Goal: Communication & Community: Share content

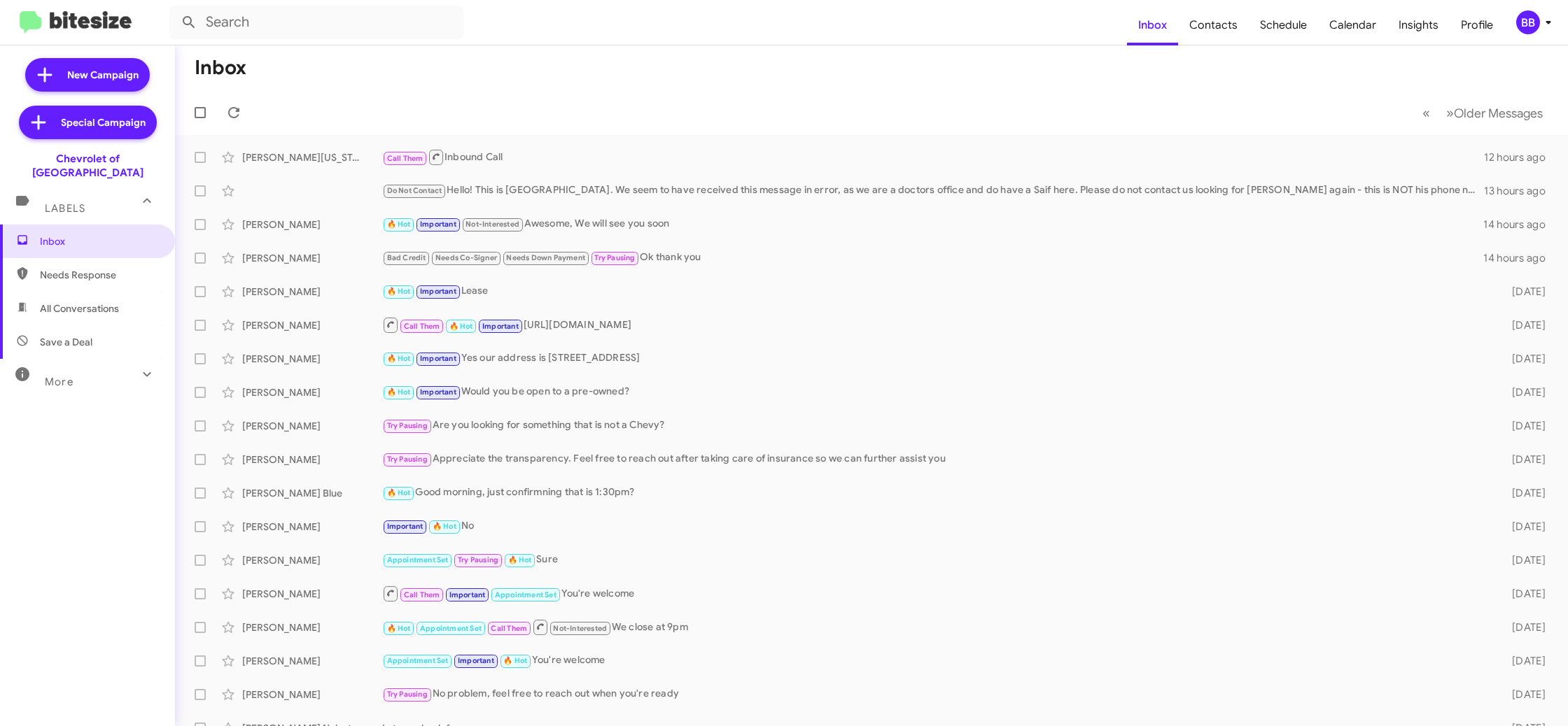
click at [1527, 21] on div "BB" at bounding box center [1528, 22] width 24 height 24
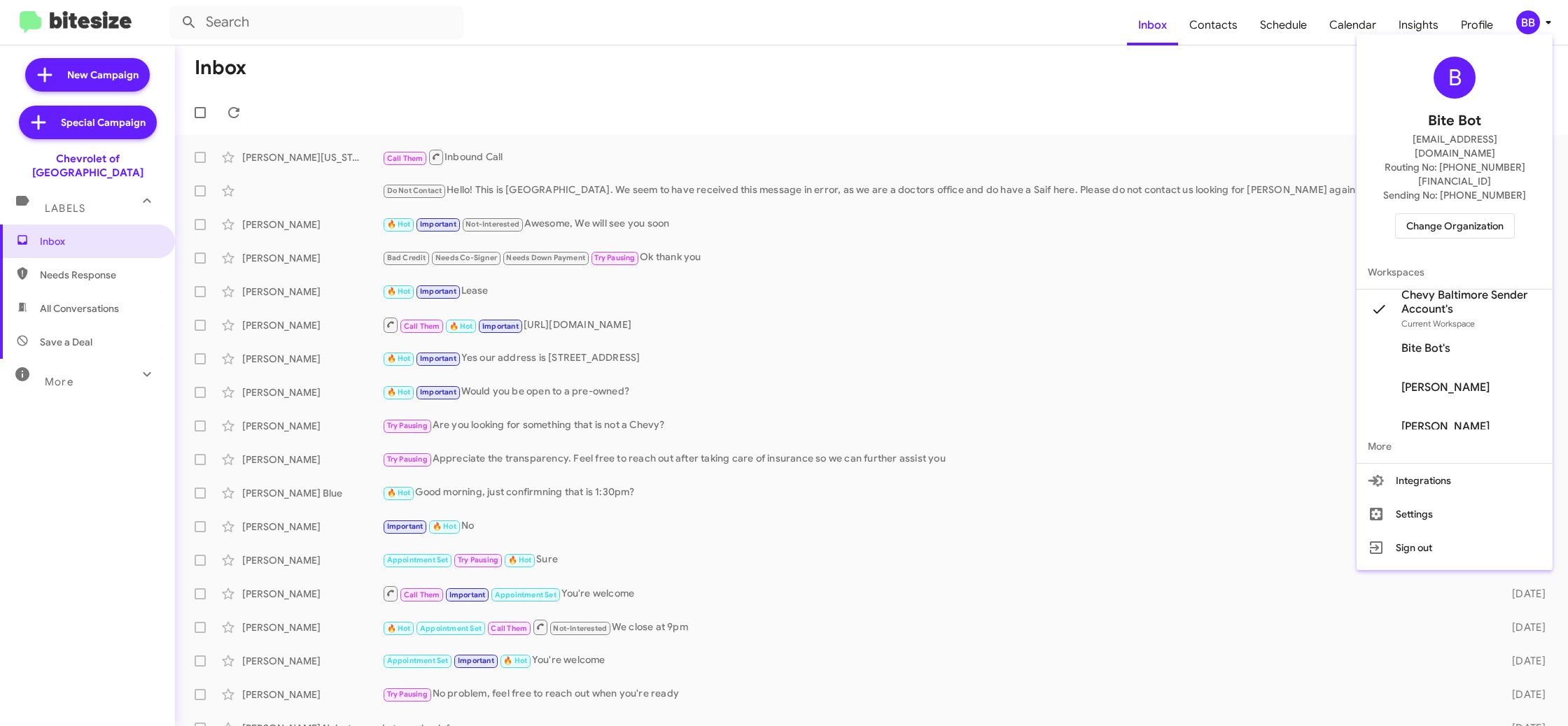
click at [1242, 53] on div at bounding box center [784, 363] width 1568 height 726
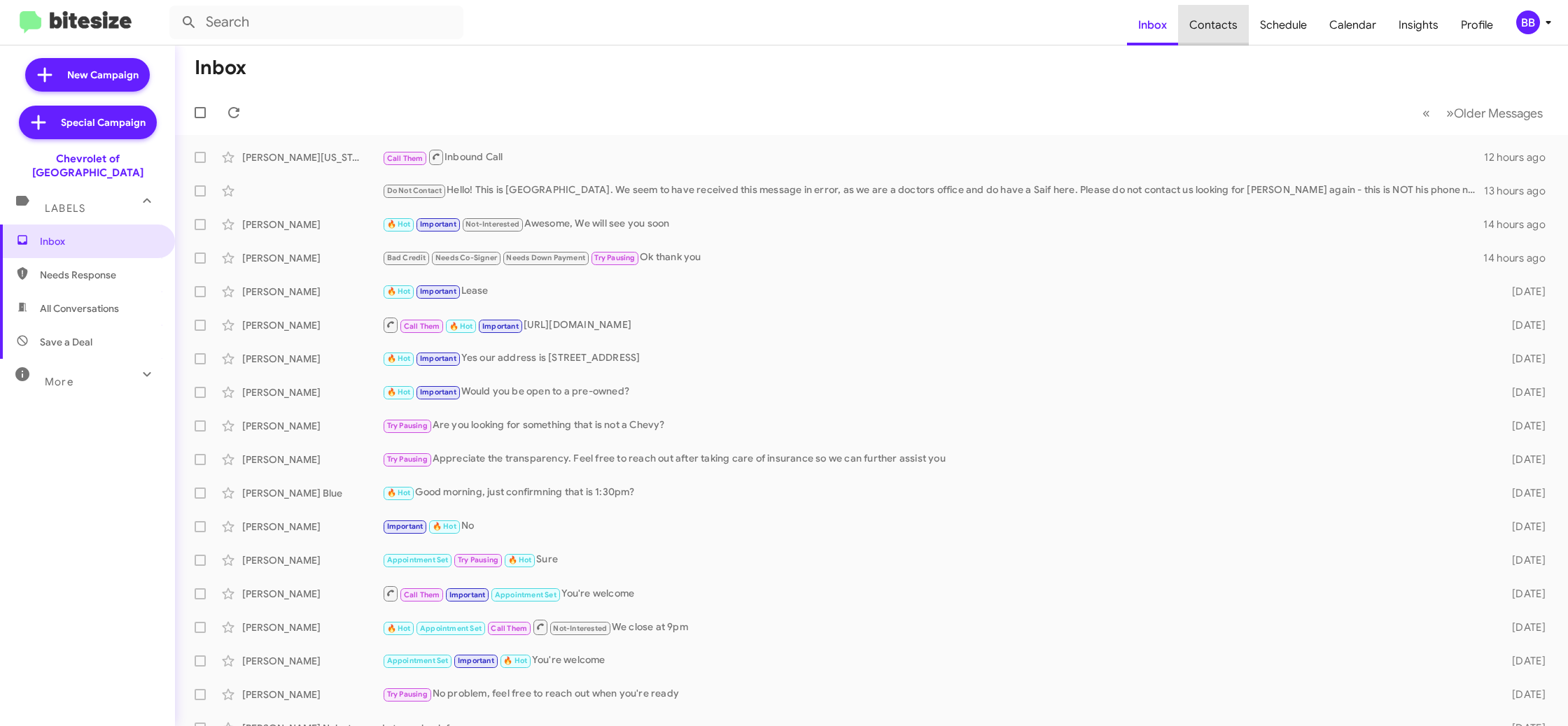
click at [1233, 35] on span "Contacts" at bounding box center [1214, 25] width 71 height 41
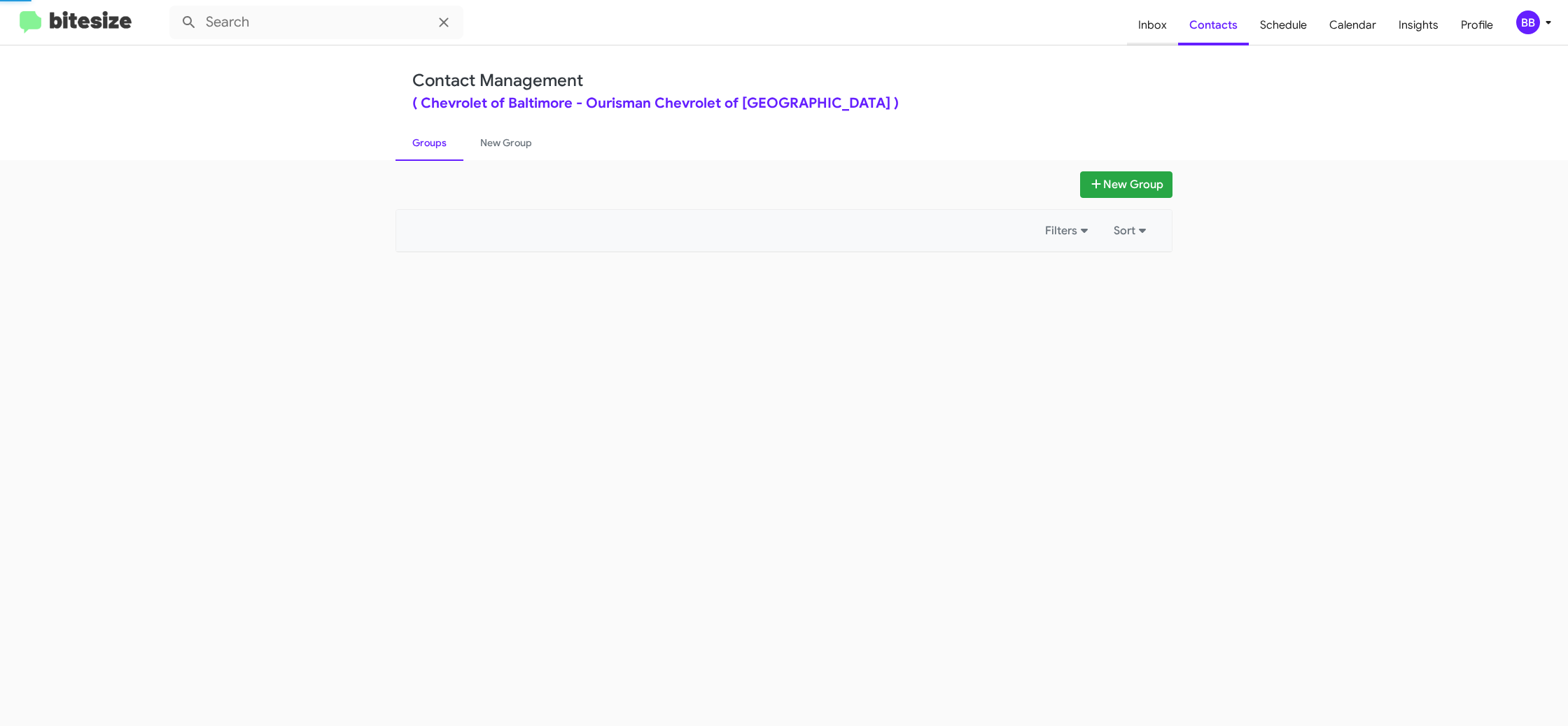
type input "in:groups"
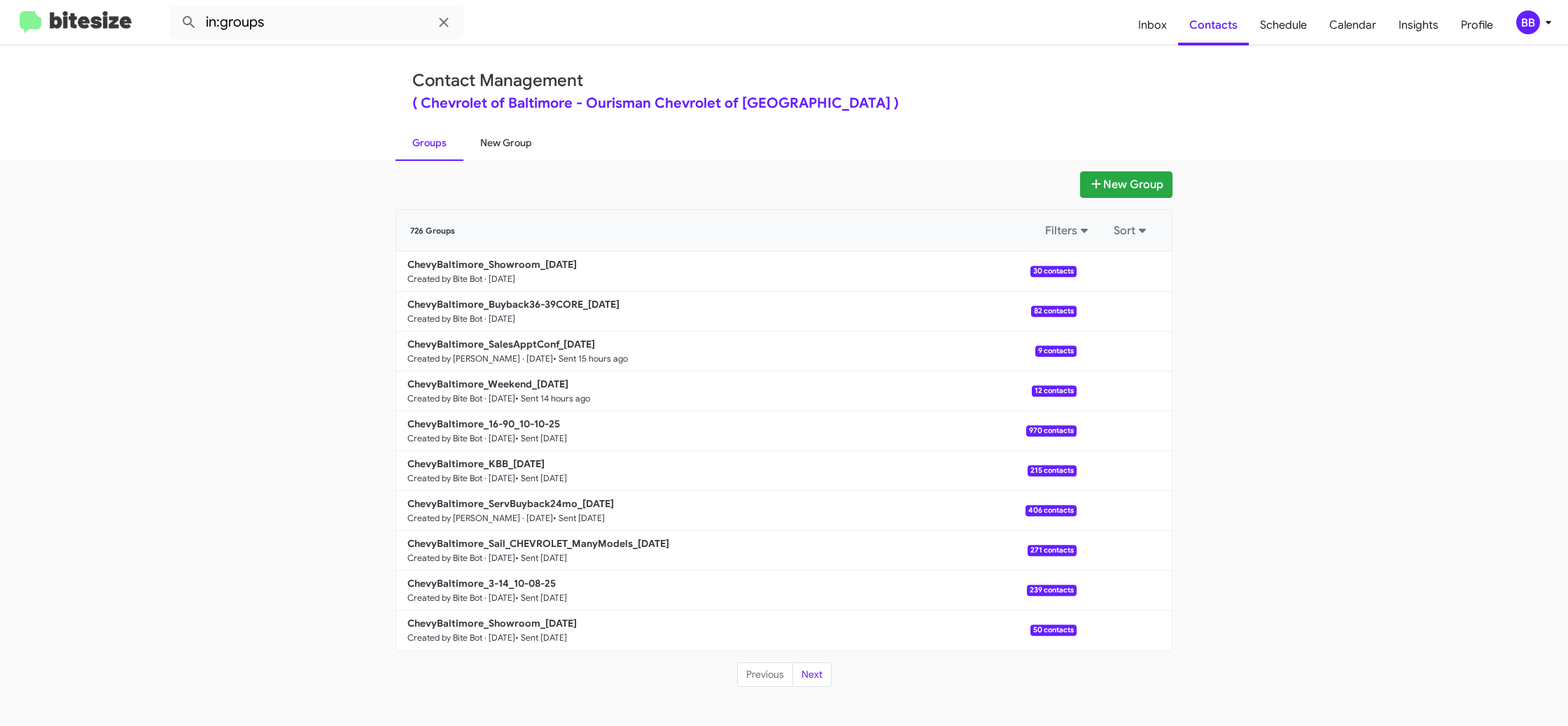
click at [519, 149] on link "New Group" at bounding box center [507, 142] width 85 height 36
click at [519, 148] on link "New Group" at bounding box center [507, 142] width 85 height 36
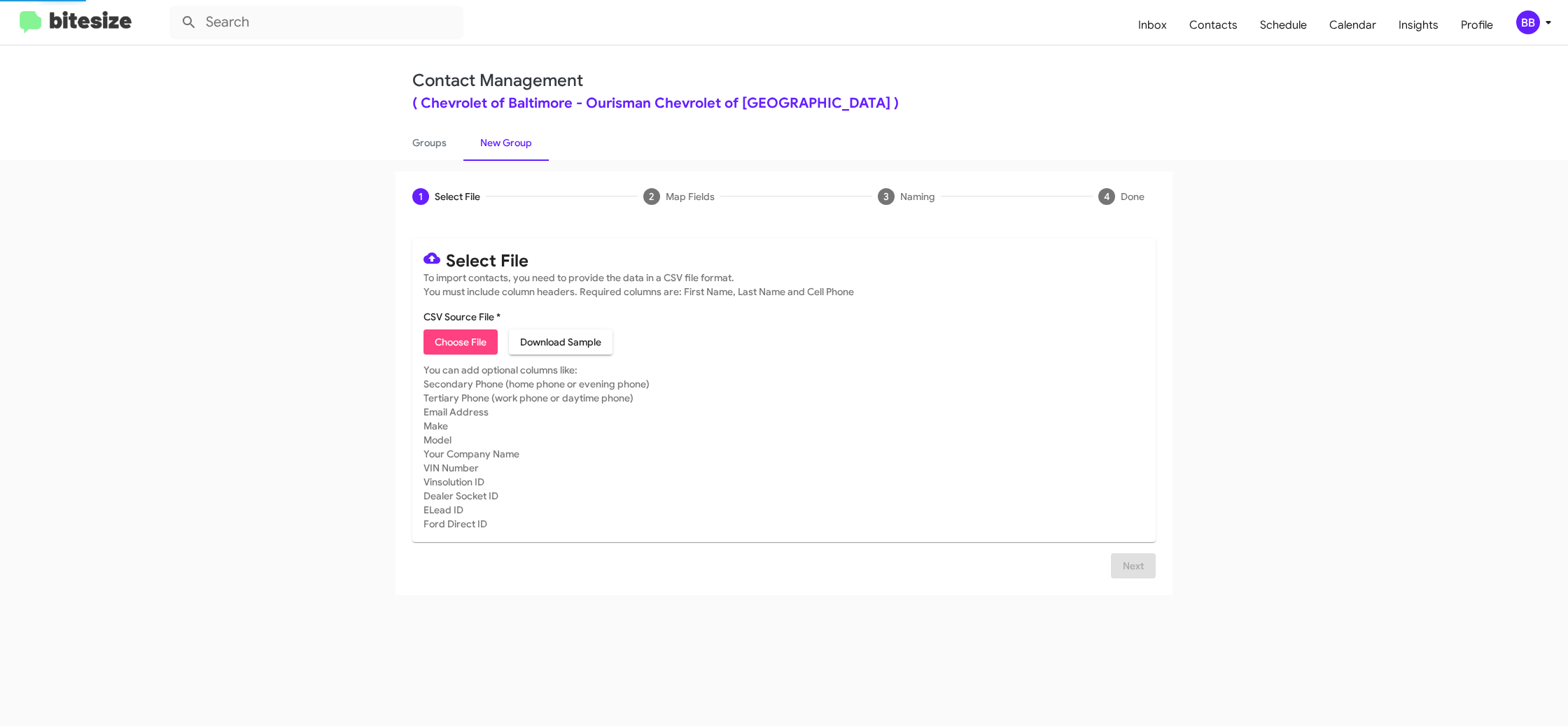
click at [1528, 23] on div "BB" at bounding box center [1528, 22] width 24 height 24
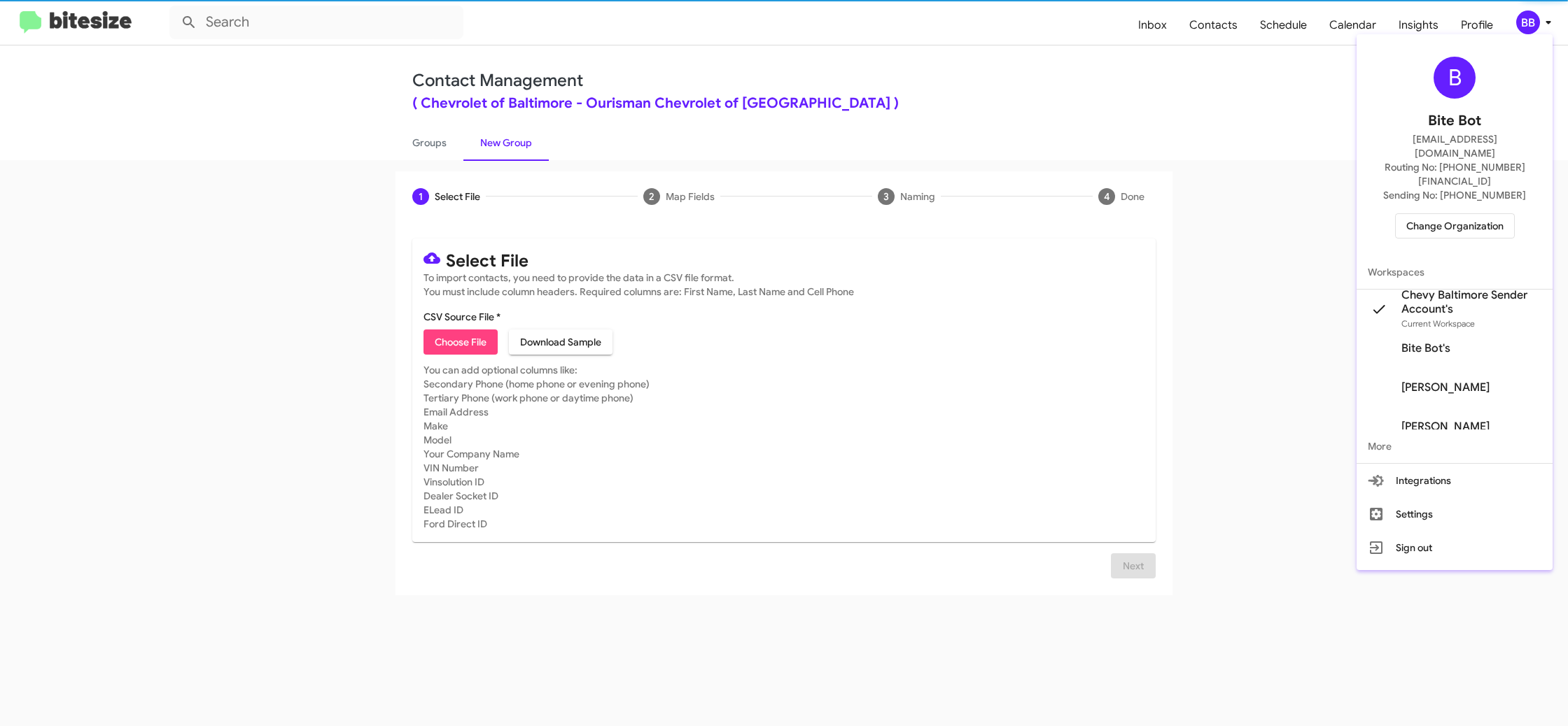
click at [1528, 23] on div at bounding box center [784, 363] width 1568 height 726
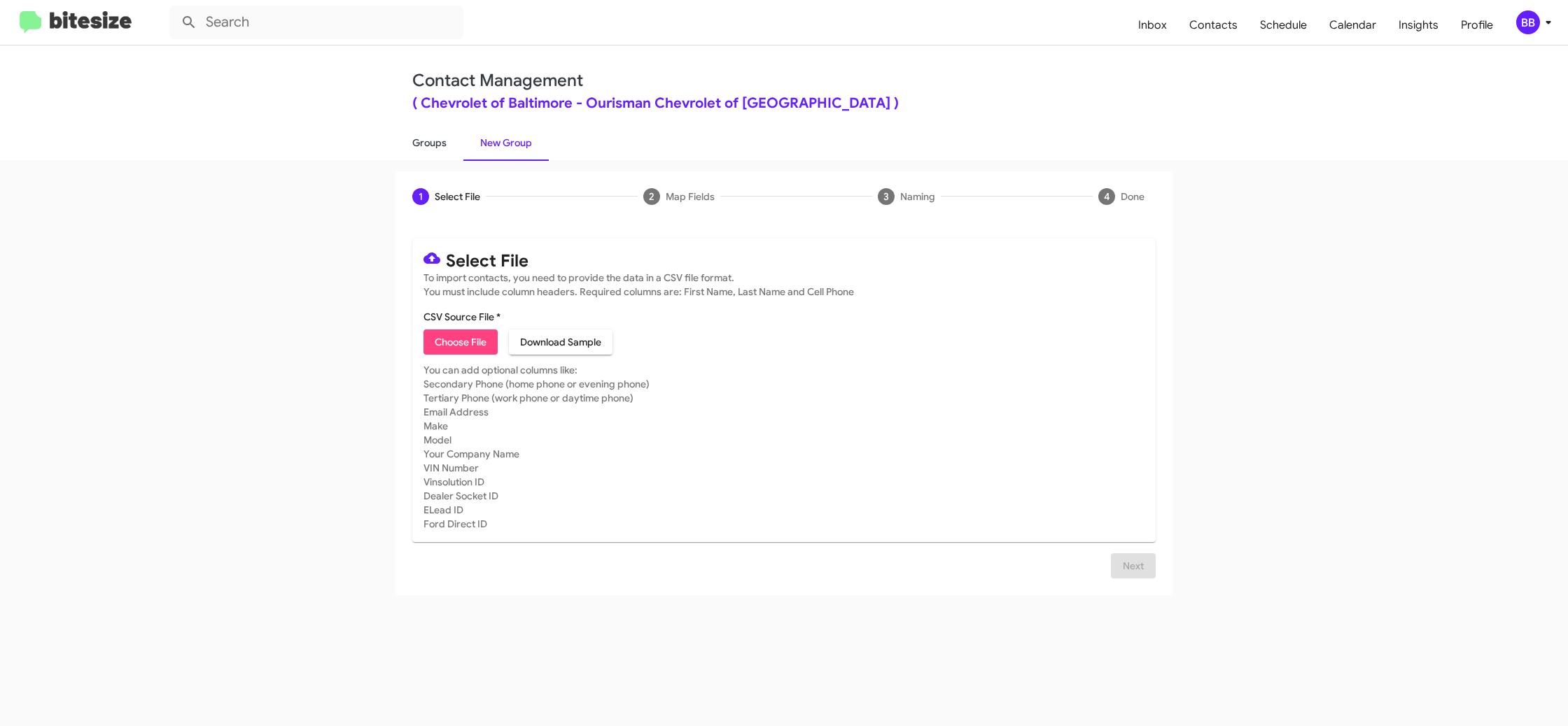
click at [435, 149] on link "Groups" at bounding box center [429, 142] width 68 height 36
type input "in:groups"
click at [435, 149] on link "Groups" at bounding box center [429, 142] width 68 height 36
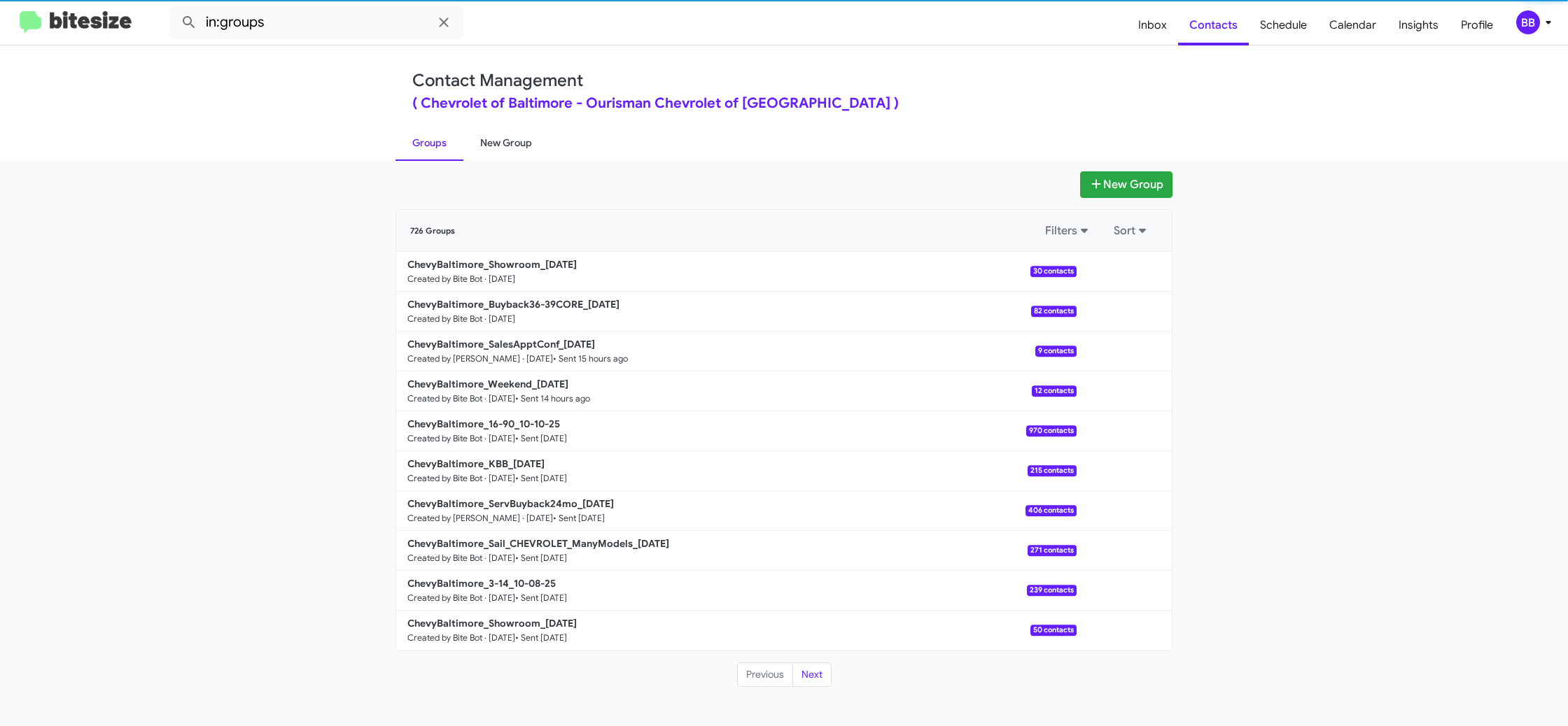
click at [510, 147] on link "New Group" at bounding box center [507, 142] width 85 height 36
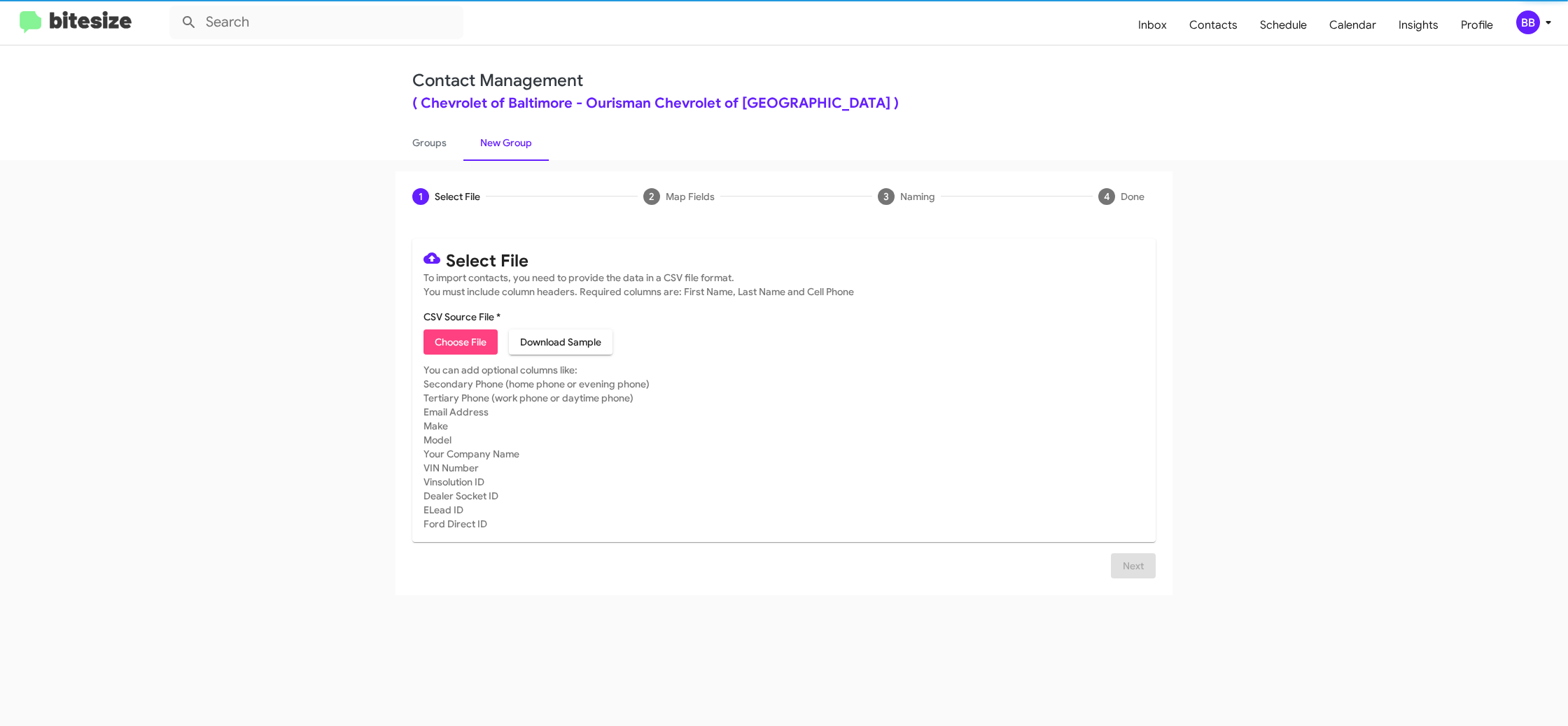
click at [510, 147] on link "New Group" at bounding box center [507, 142] width 85 height 36
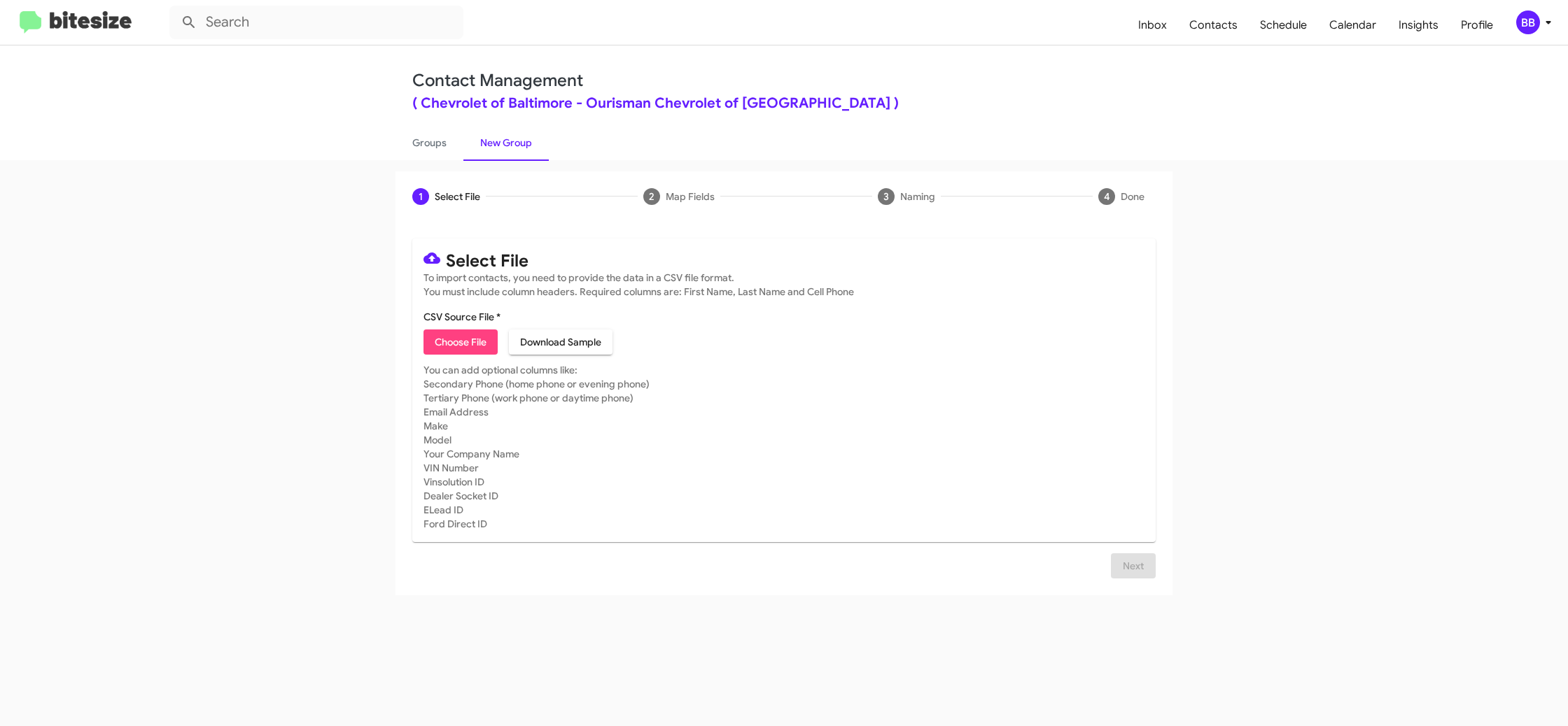
click at [473, 343] on span "Choose File" at bounding box center [461, 341] width 52 height 25
type input "ChevyBaltimore_Trade__ALL_[DATE]"
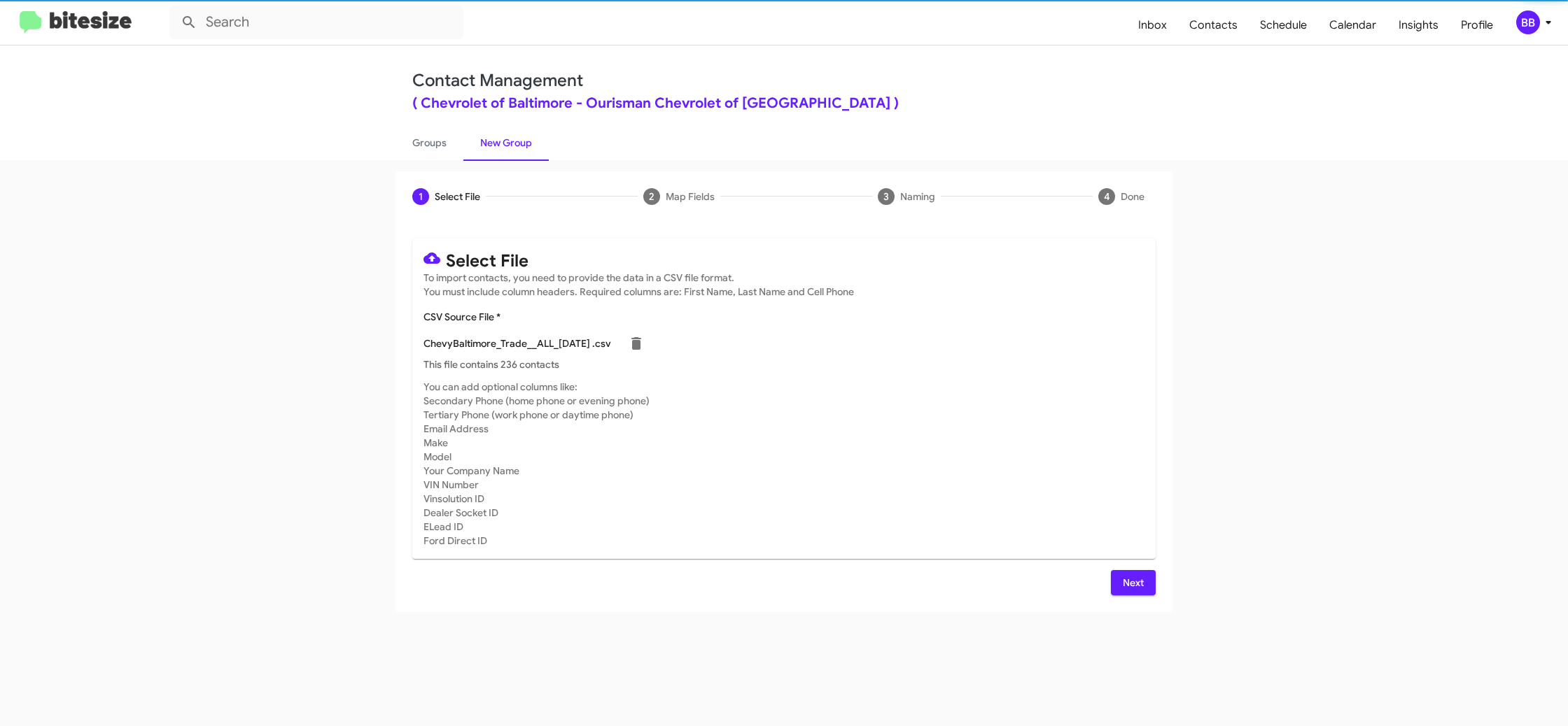
drag, startPoint x: 951, startPoint y: 440, endPoint x: 945, endPoint y: 430, distance: 11.7
click at [953, 433] on mat-card-subtitle "You can add optional columns like: Secondary Phone (home phone or evening phone…" at bounding box center [783, 464] width 721 height 168
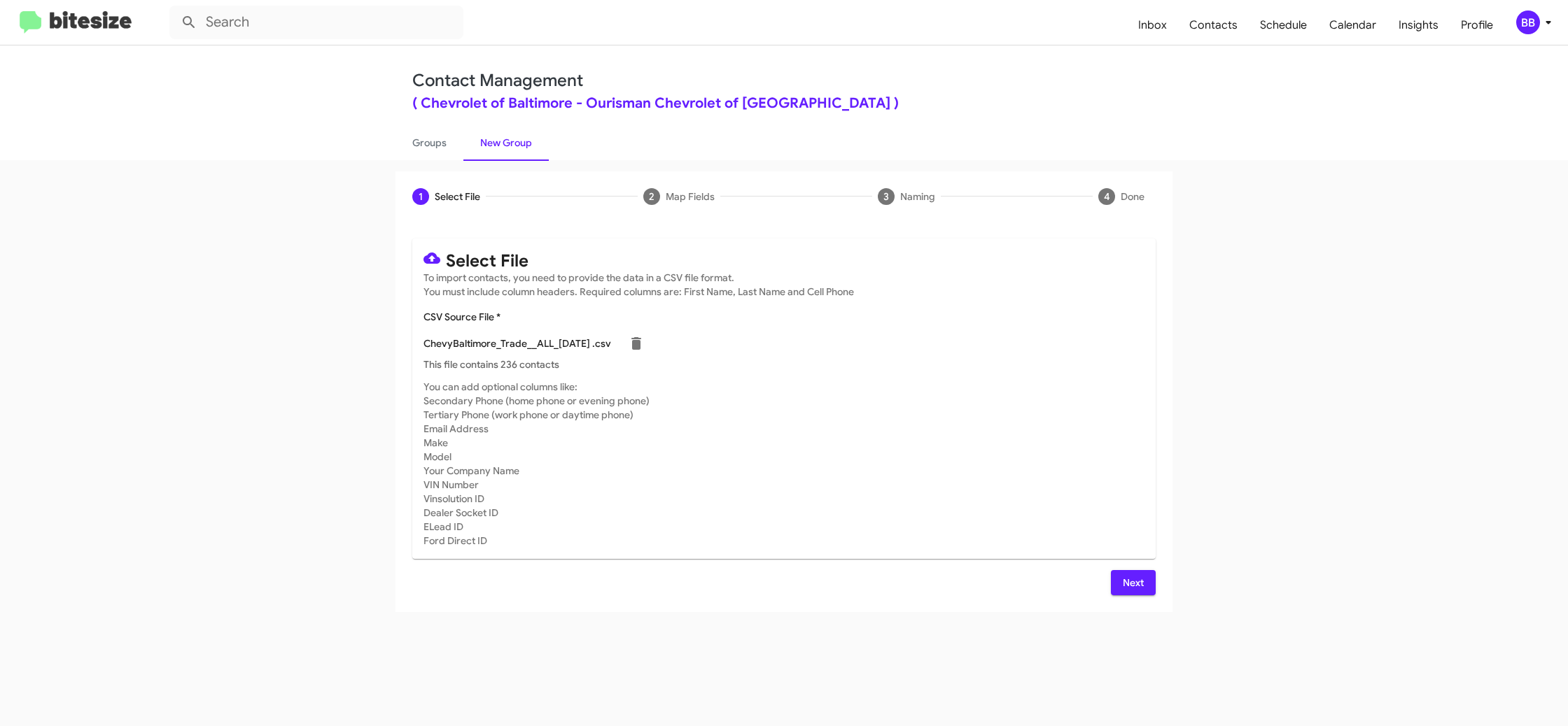
click at [1136, 589] on span "Next" at bounding box center [1134, 582] width 22 height 25
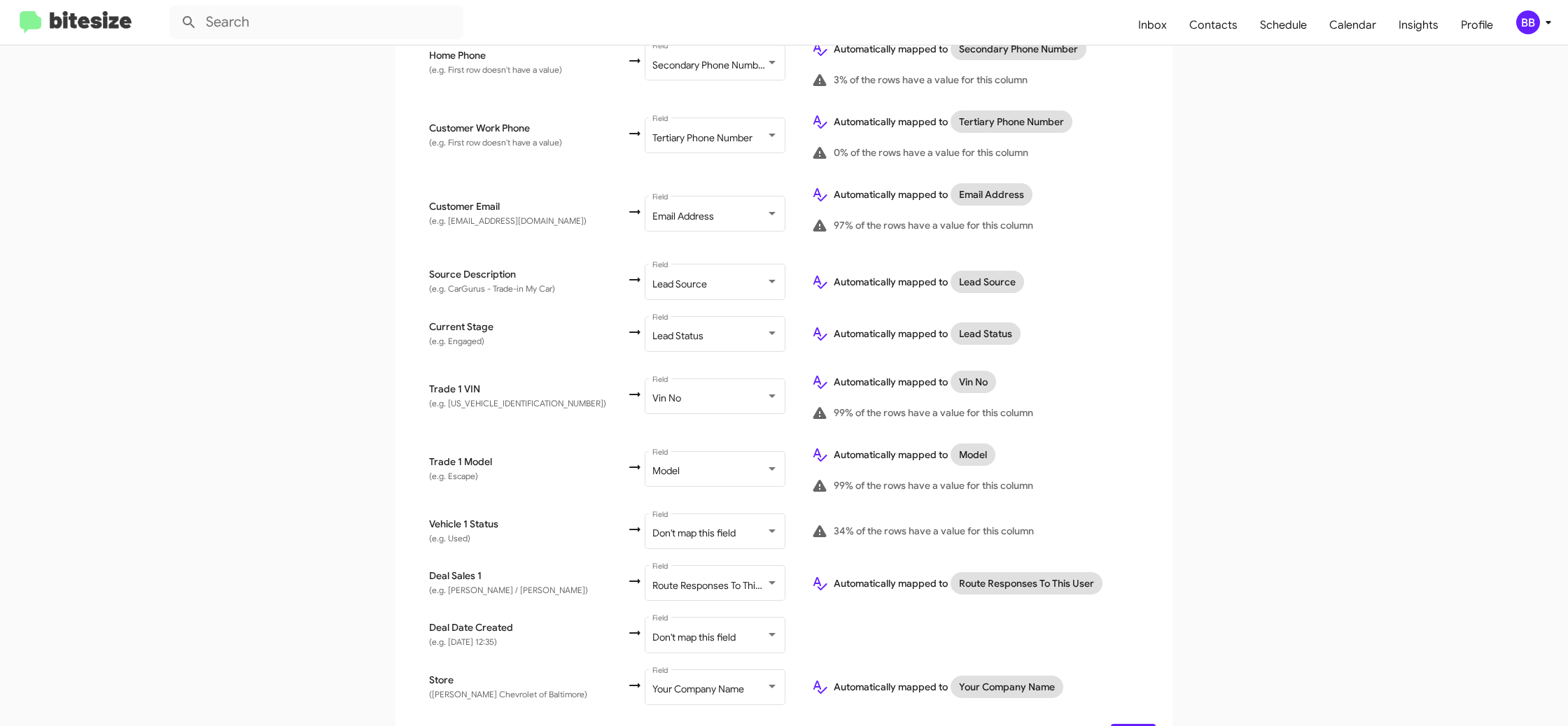
scroll to position [527, 0]
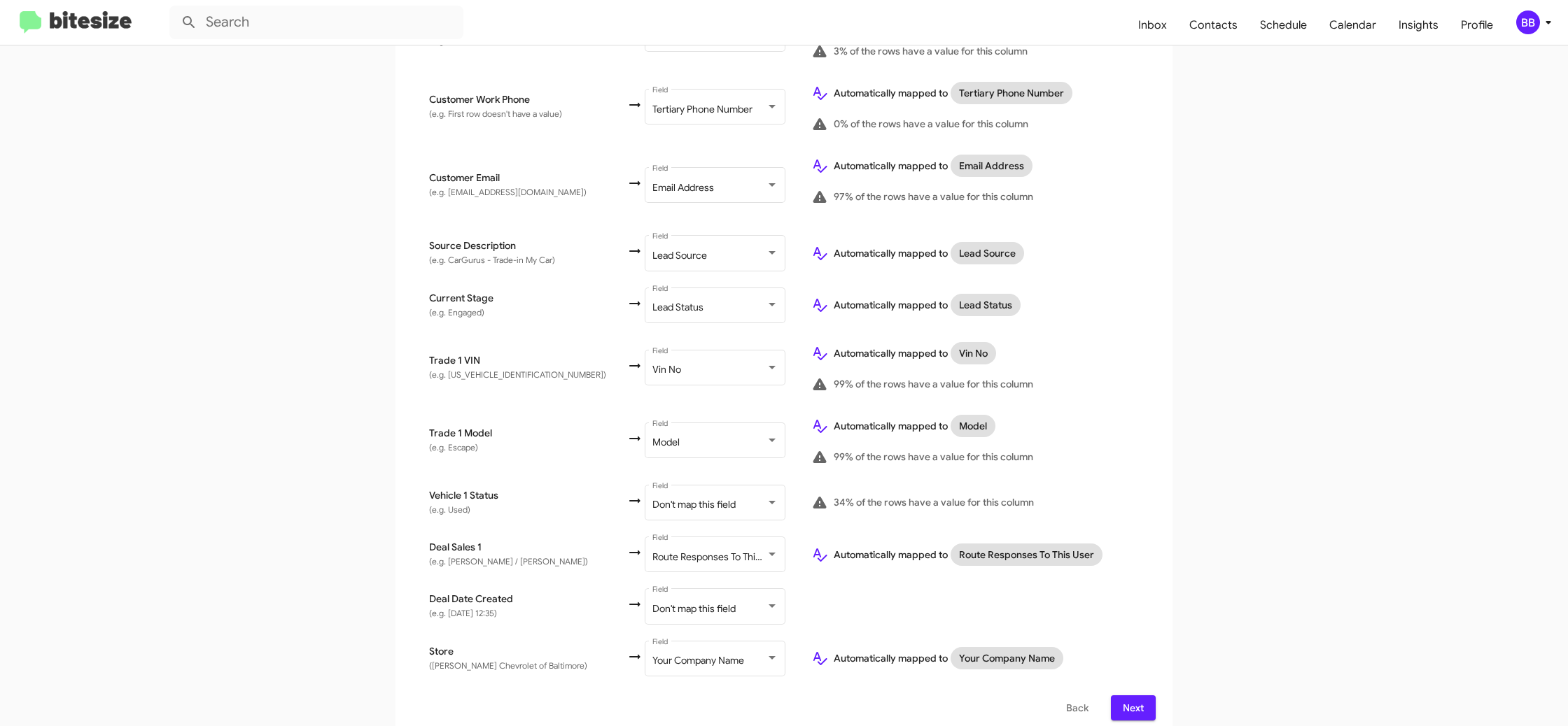
click at [1073, 698] on span "Back" at bounding box center [1077, 707] width 22 height 25
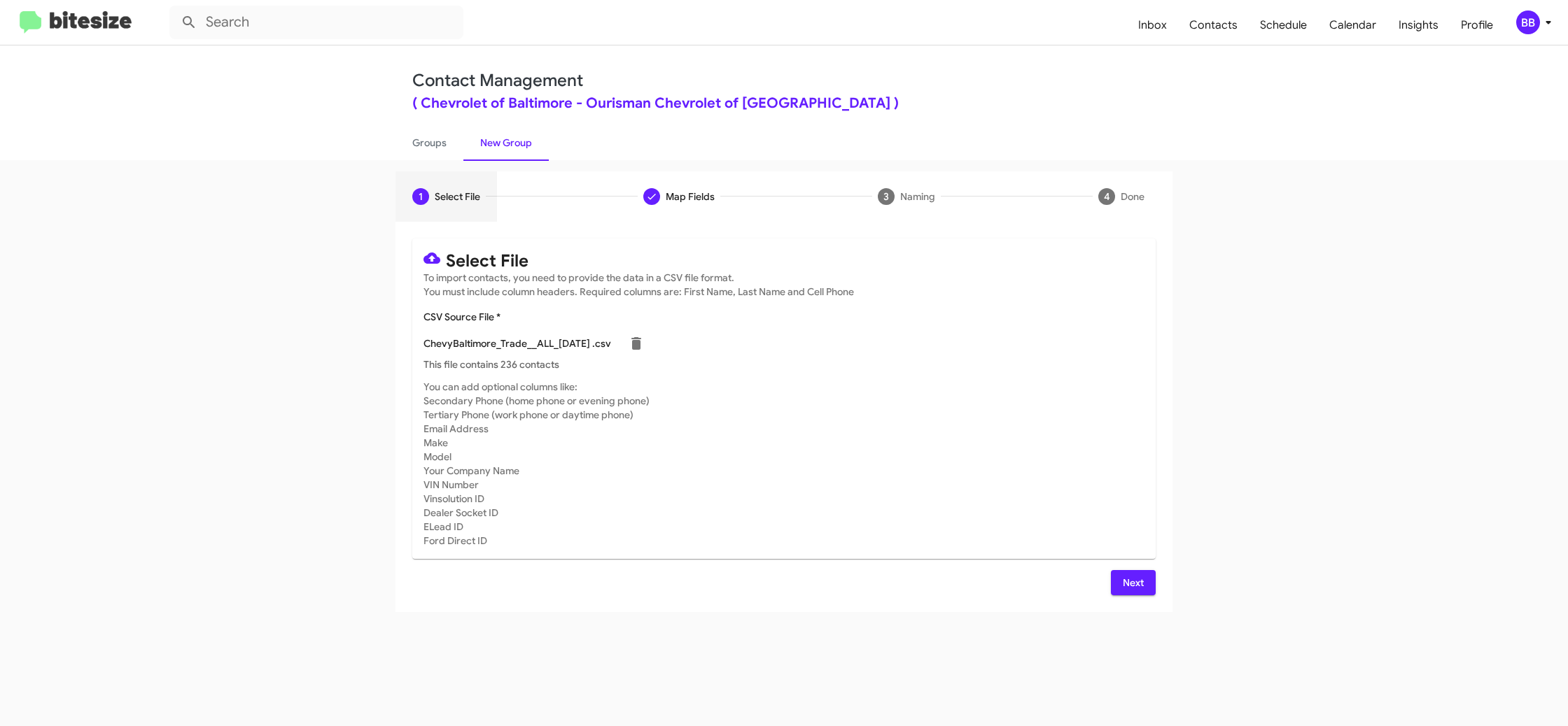
scroll to position [0, 0]
click at [413, 154] on link "Groups" at bounding box center [429, 142] width 68 height 36
type input "in:groups"
click at [413, 154] on link "Groups" at bounding box center [429, 142] width 68 height 36
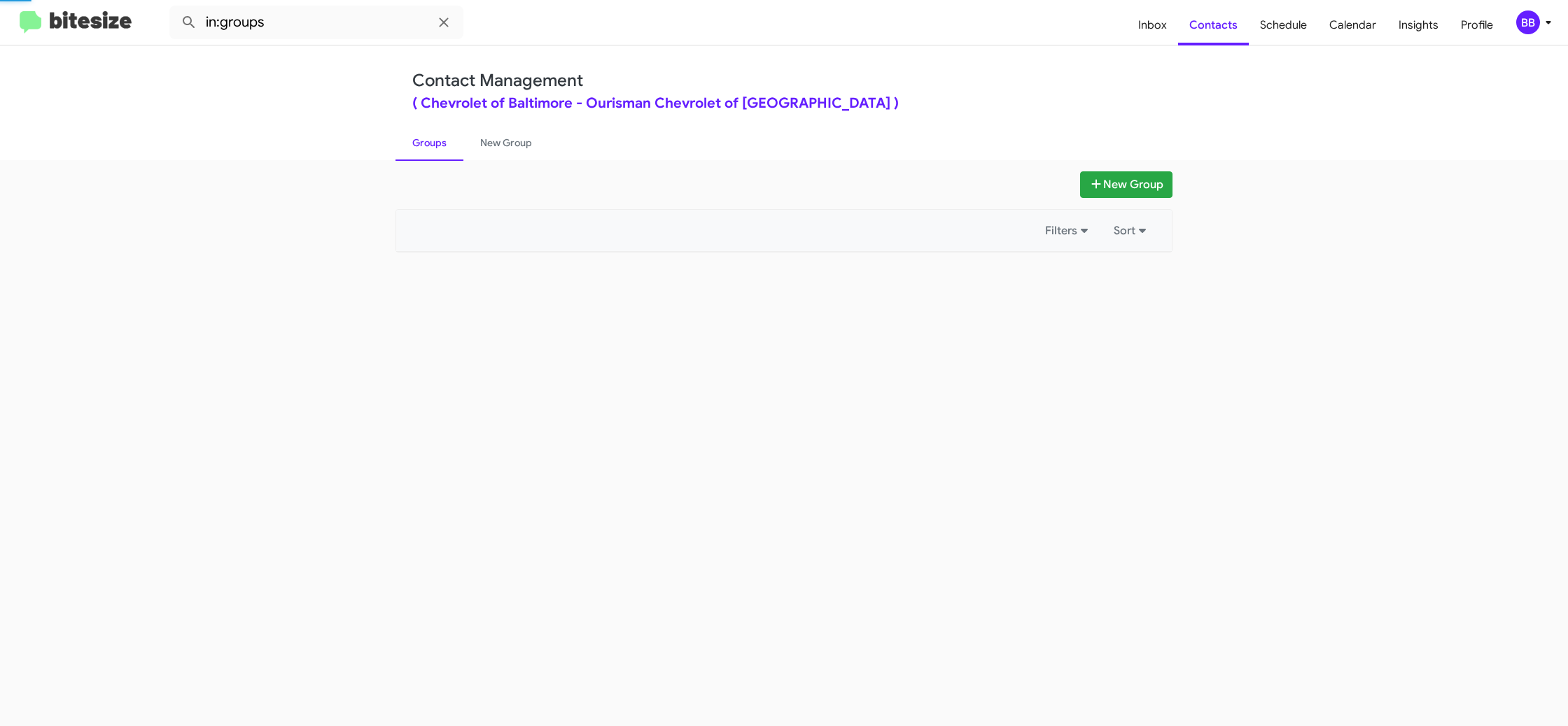
click at [413, 154] on link "Groups" at bounding box center [429, 142] width 68 height 36
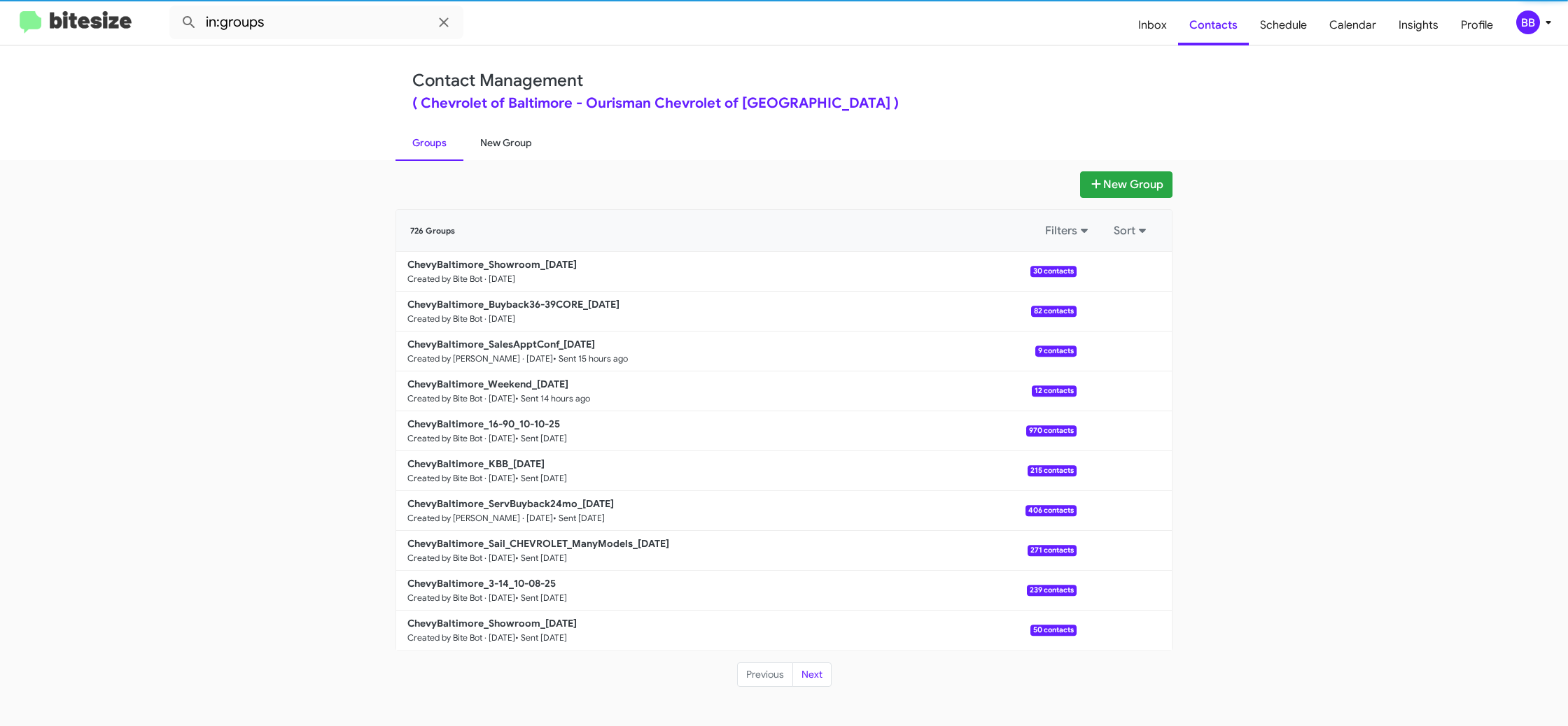
click at [489, 146] on link "New Group" at bounding box center [507, 142] width 85 height 36
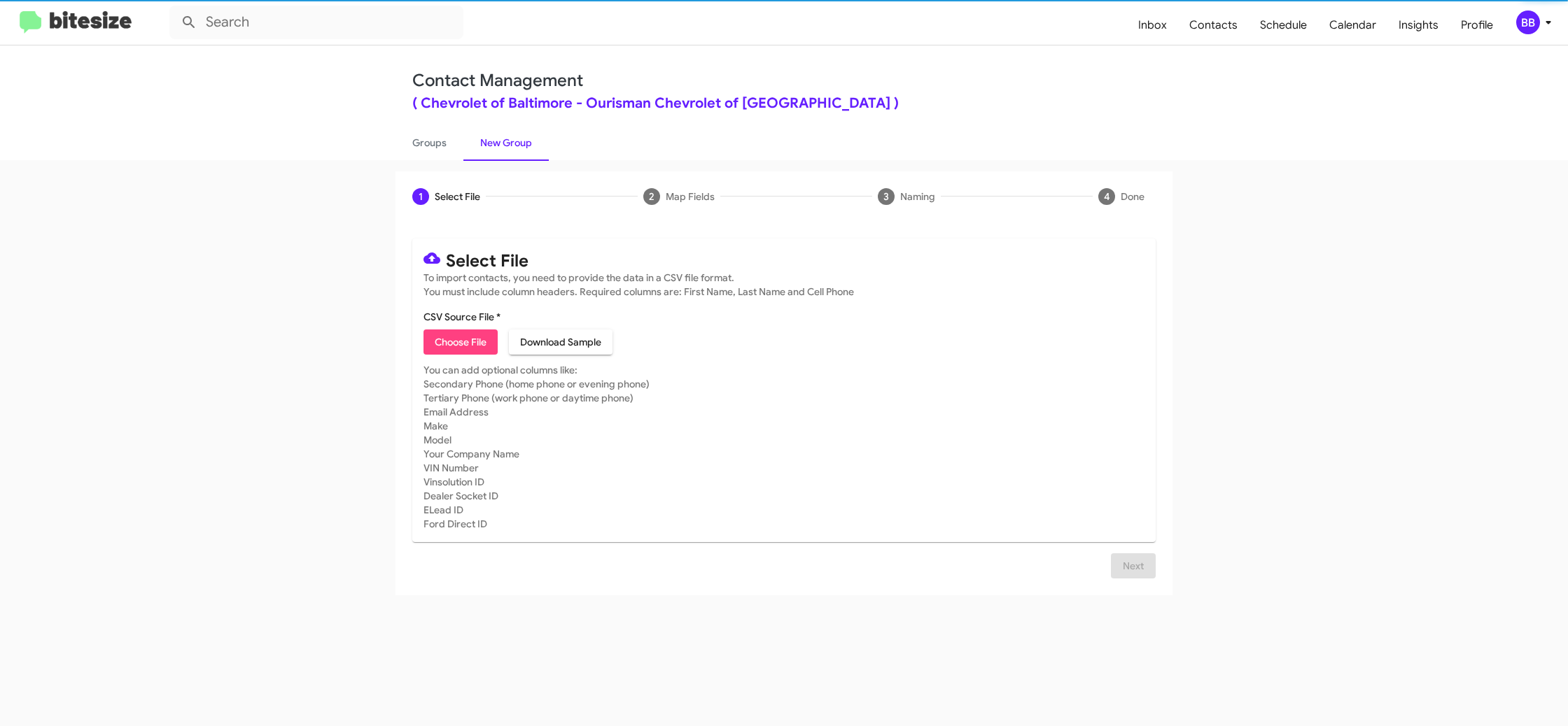
click at [489, 146] on link "New Group" at bounding box center [507, 142] width 85 height 36
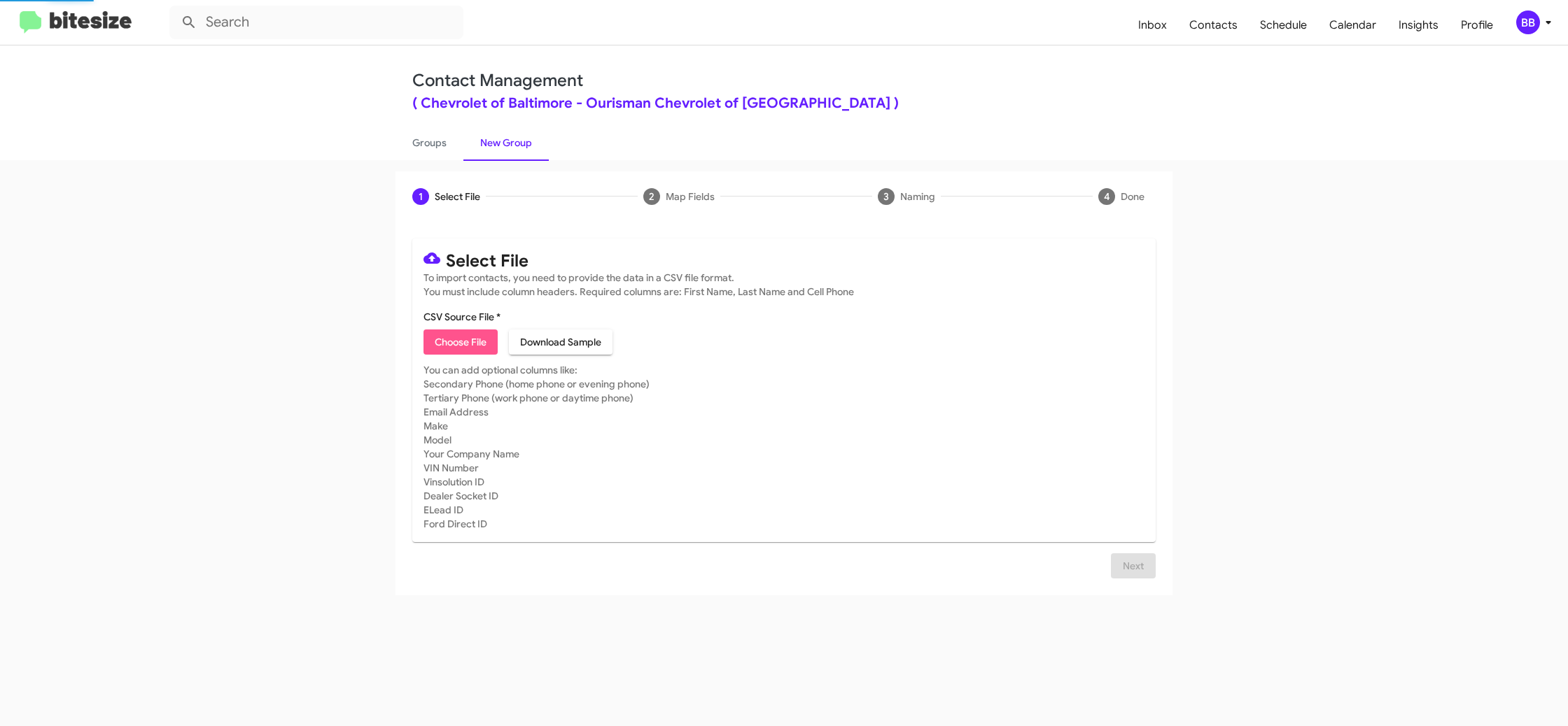
click at [460, 335] on span "Choose File" at bounding box center [461, 341] width 52 height 25
type input "ChevyBaltimore_Trade__ALL_[DATE]"
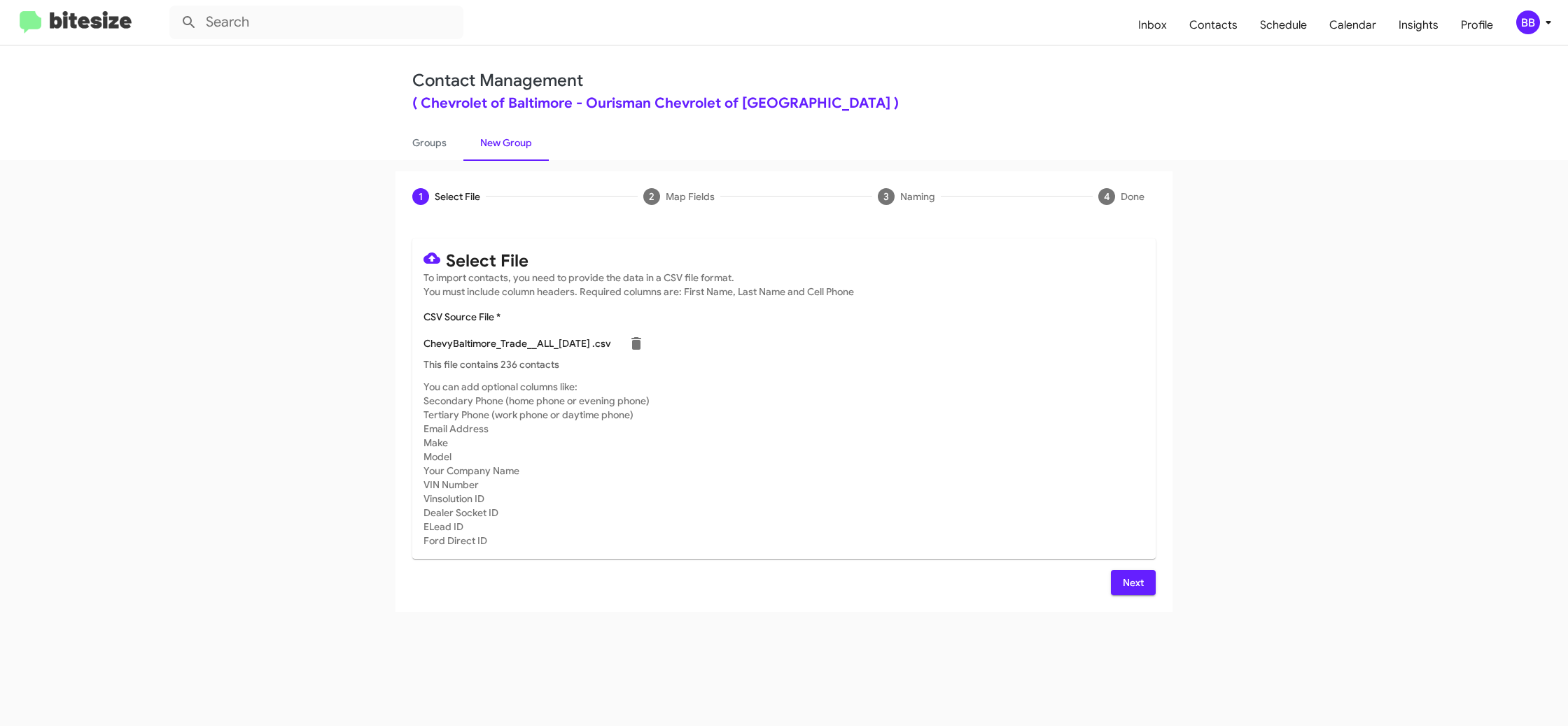
click at [1065, 401] on mat-card-subtitle "You can add optional columns like: Secondary Phone (home phone or evening phone…" at bounding box center [783, 464] width 721 height 168
click at [1555, 31] on span "BB" at bounding box center [1536, 22] width 42 height 24
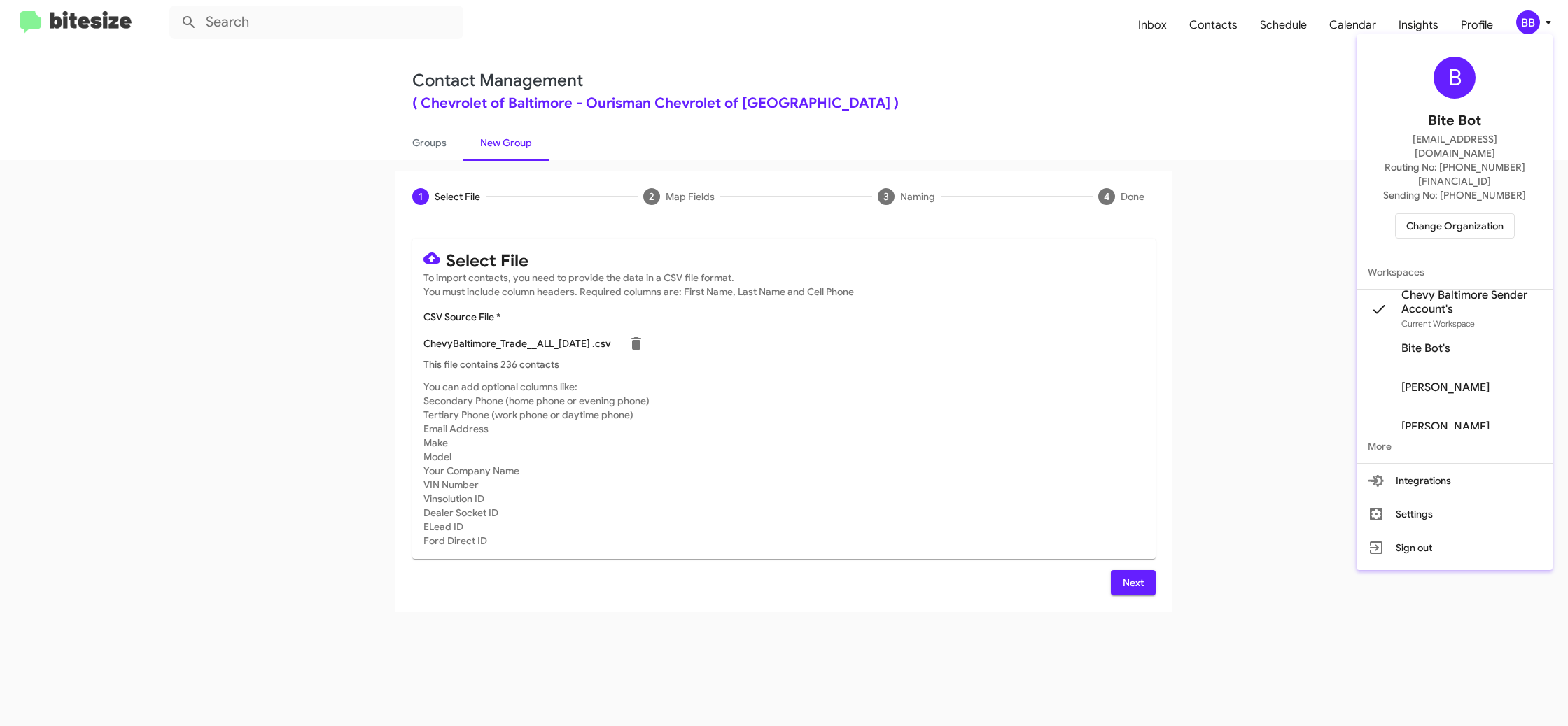
click at [1554, 31] on div at bounding box center [784, 363] width 1568 height 726
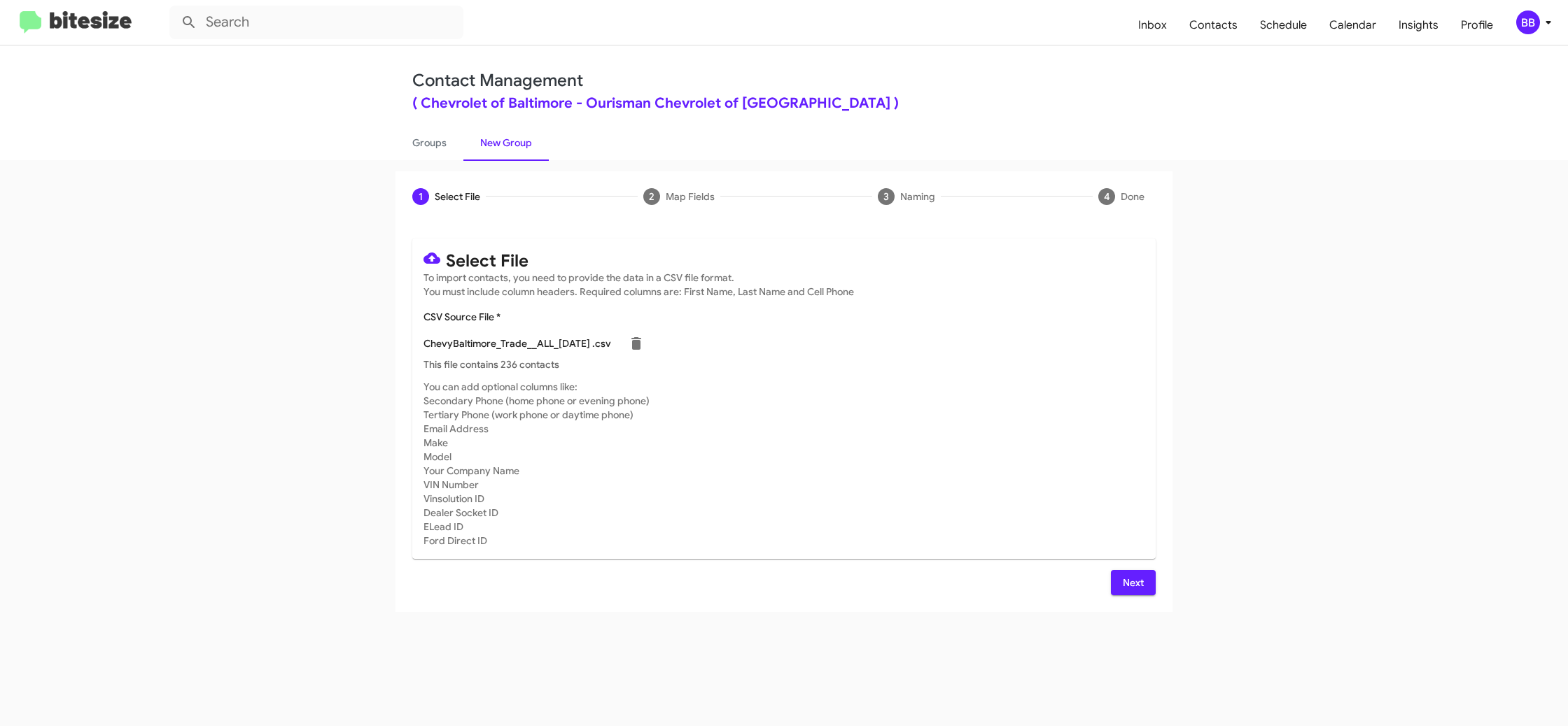
click at [1132, 580] on span "Next" at bounding box center [1134, 582] width 22 height 25
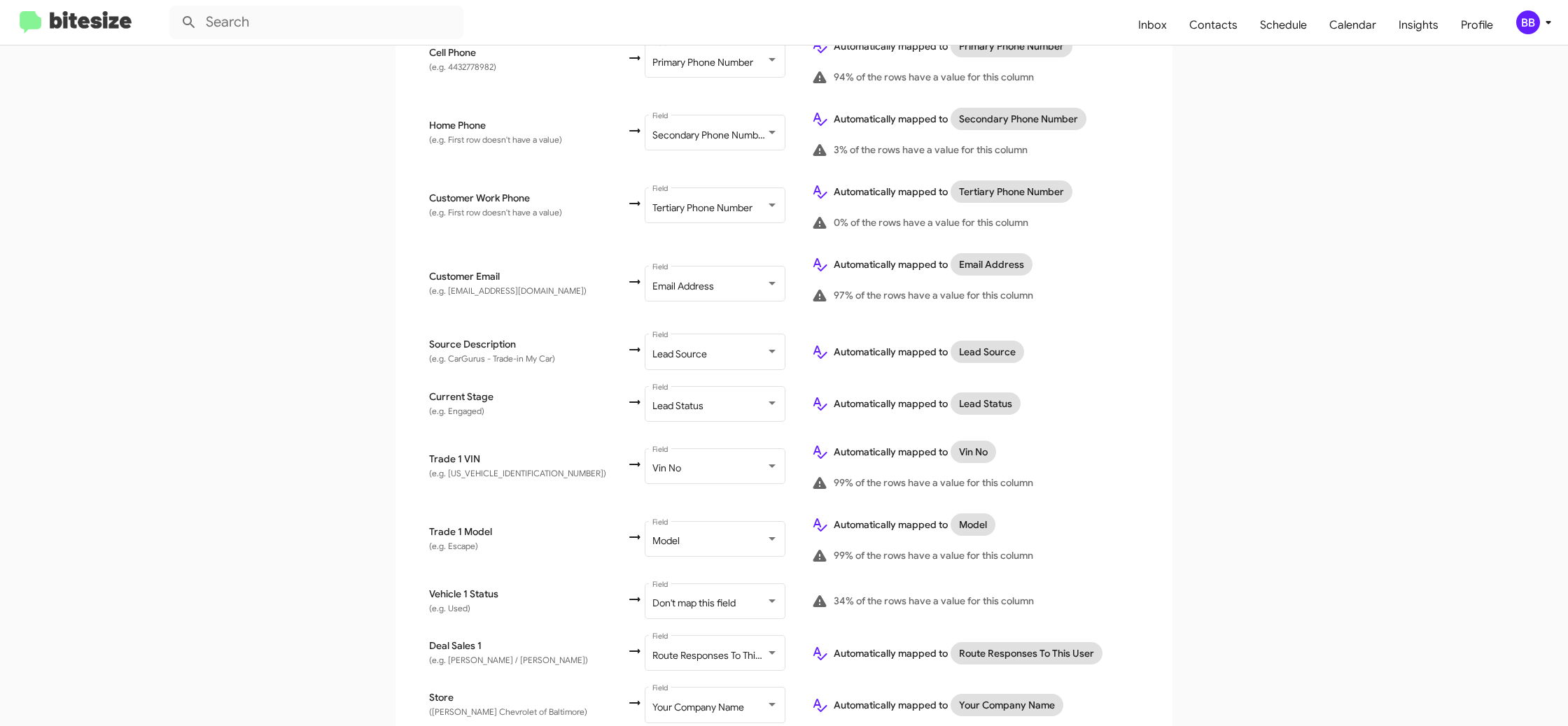
scroll to position [475, 0]
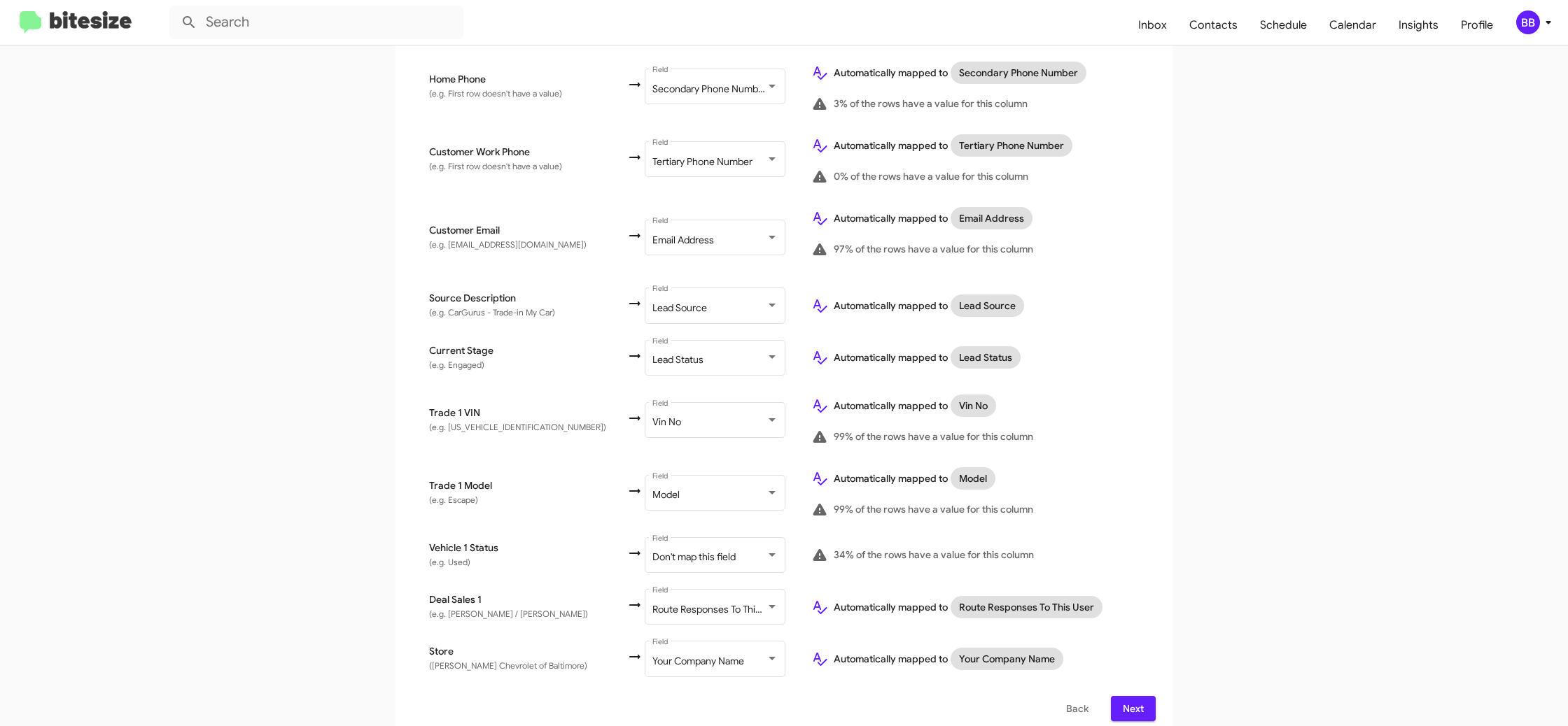
click at [1535, 21] on div "BB" at bounding box center [1528, 22] width 24 height 24
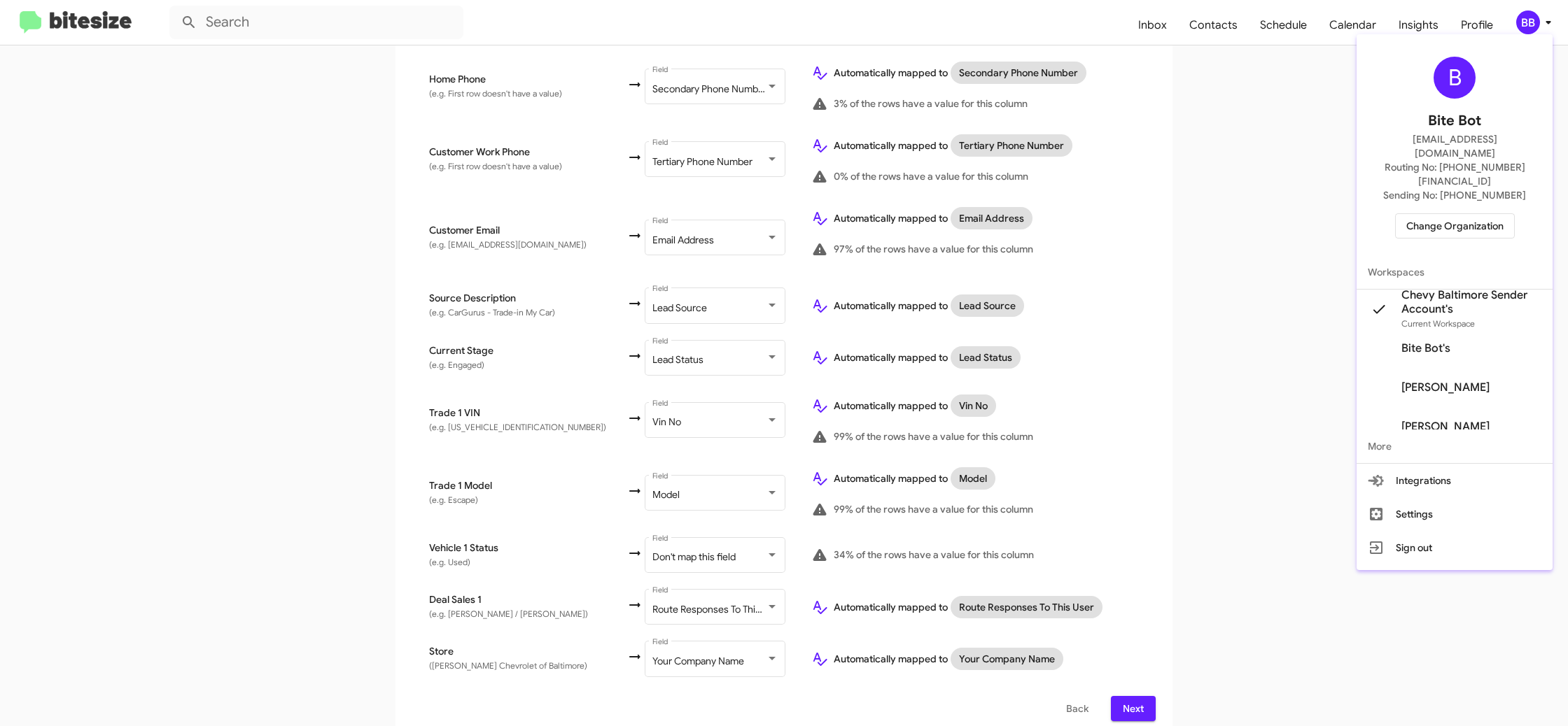
click at [1535, 21] on div at bounding box center [784, 363] width 1568 height 726
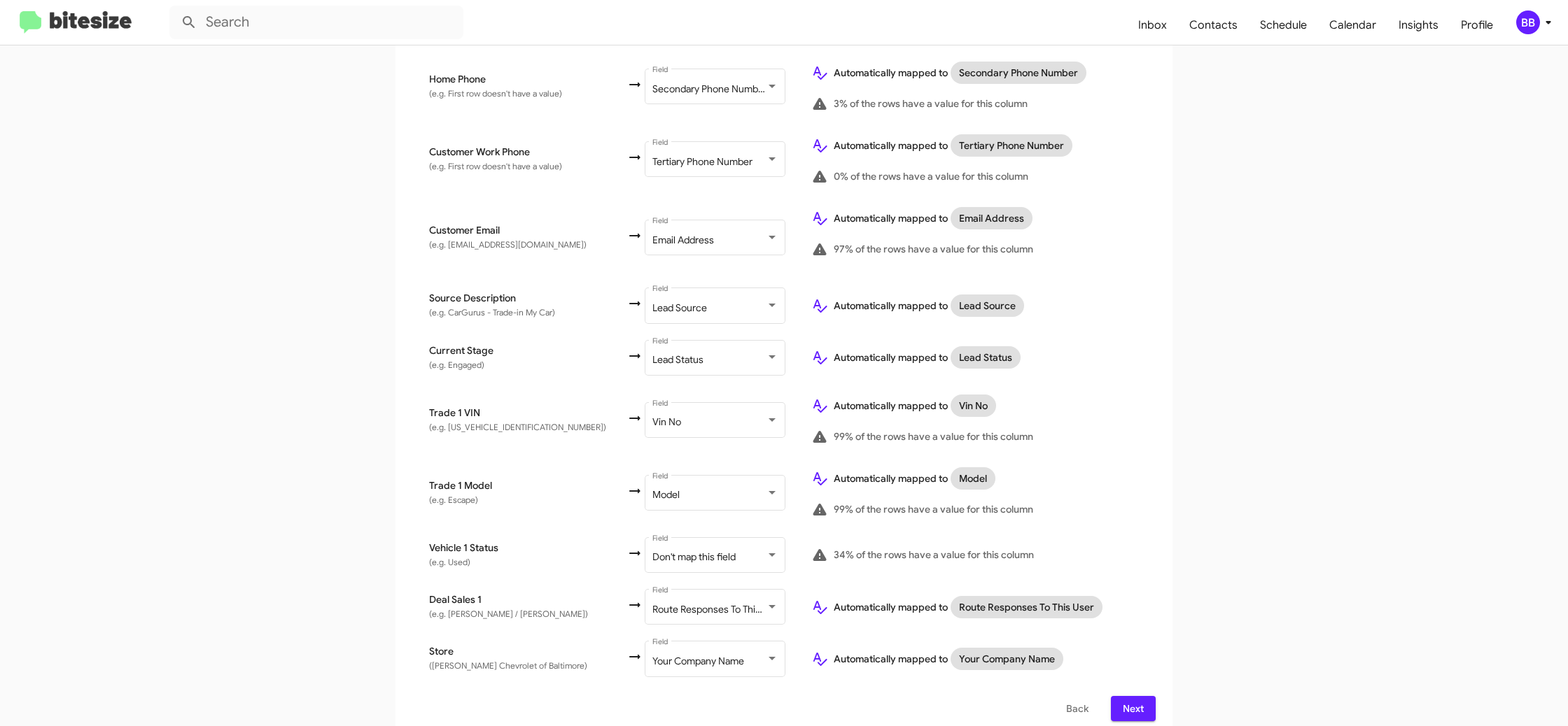
click at [1133, 696] on span "Next" at bounding box center [1134, 708] width 22 height 25
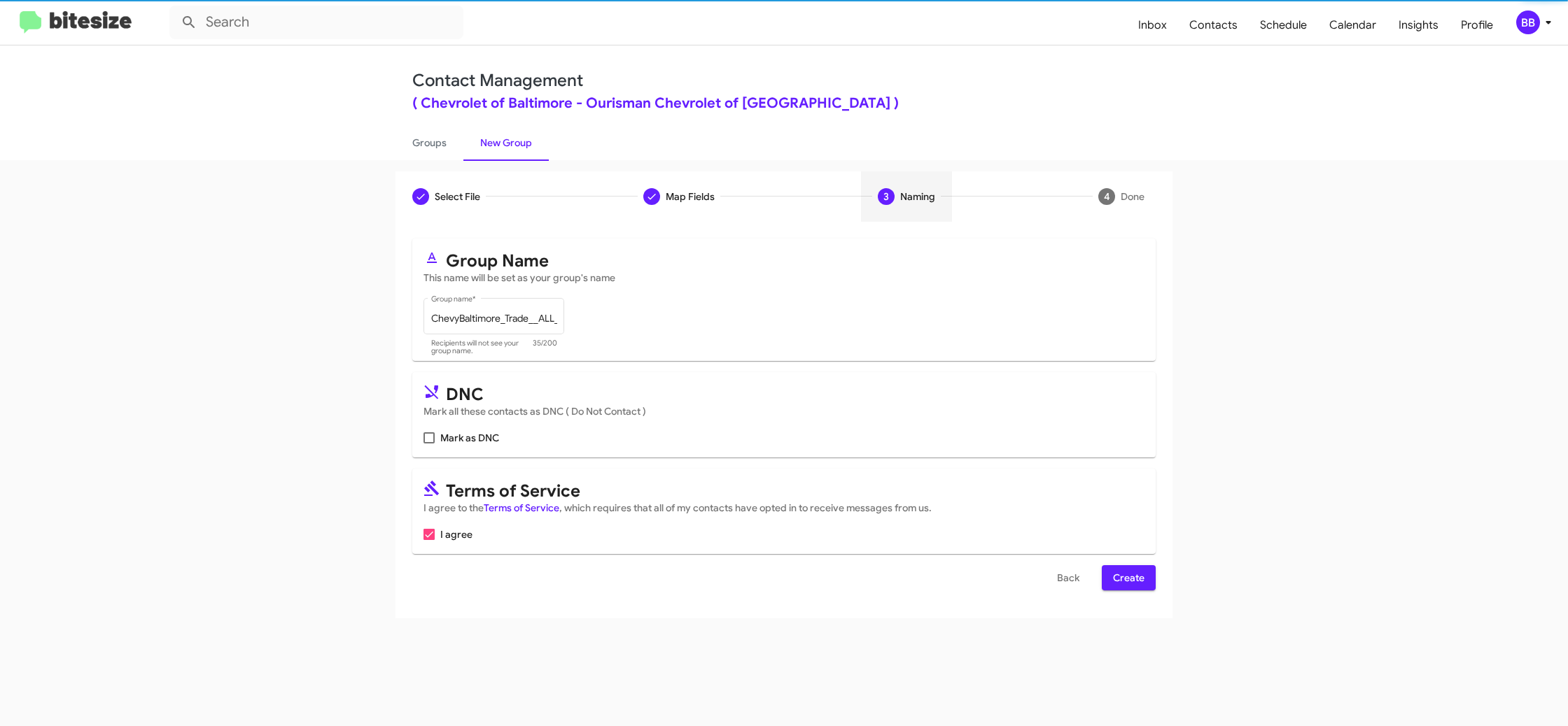
scroll to position [0, 0]
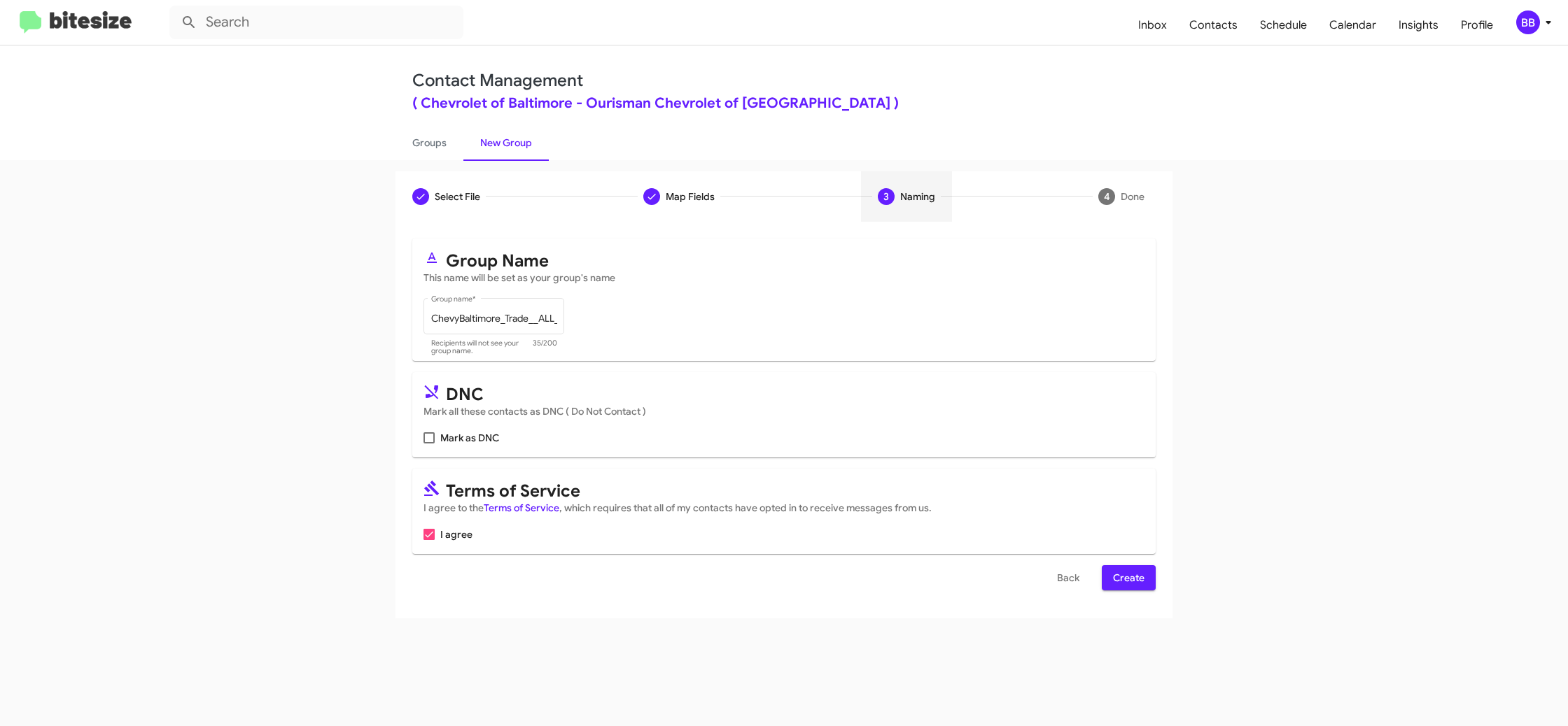
click at [1128, 578] on span "Create" at bounding box center [1129, 578] width 32 height 25
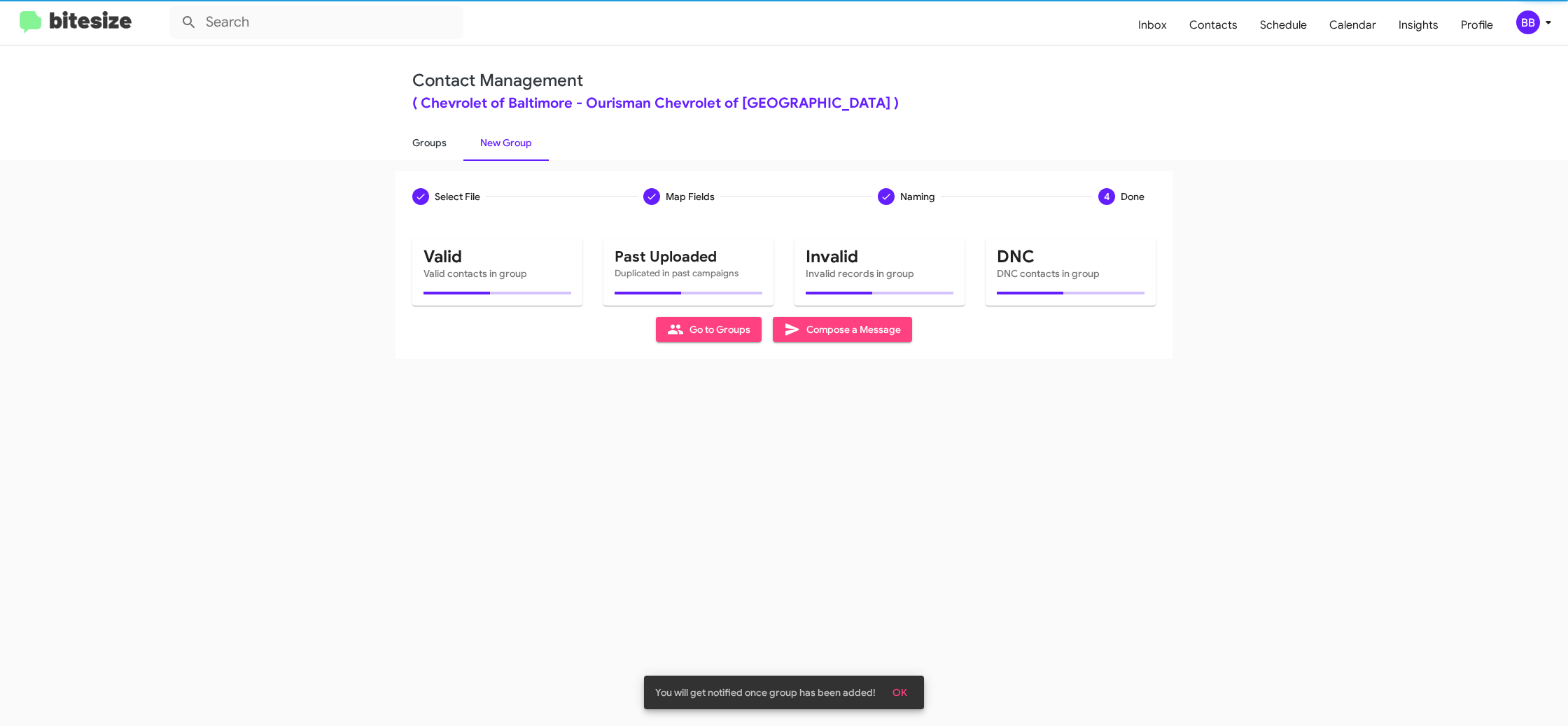
click at [424, 140] on link "Groups" at bounding box center [429, 142] width 68 height 36
type input "in:groups"
click at [424, 140] on link "Groups" at bounding box center [429, 142] width 68 height 36
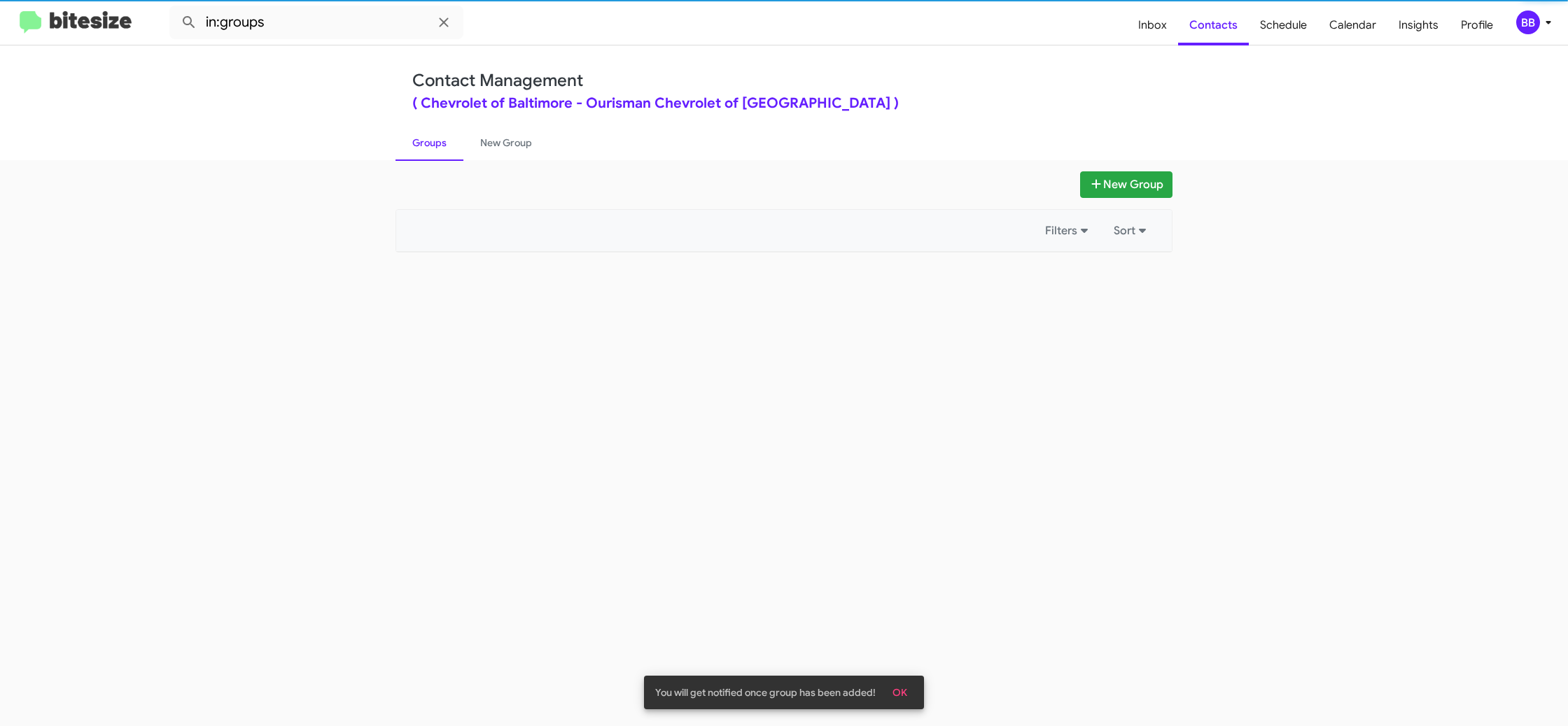
click at [424, 140] on link "Groups" at bounding box center [429, 142] width 68 height 36
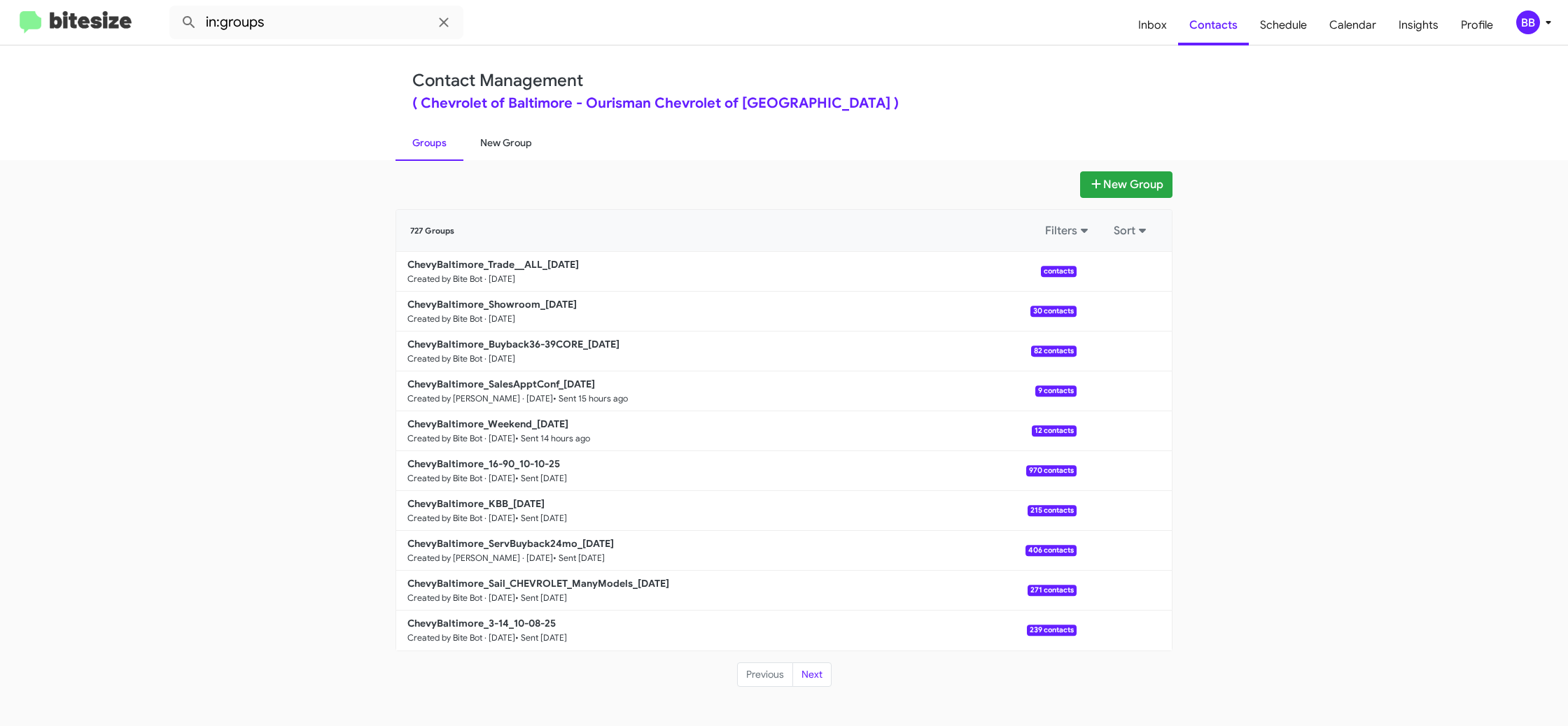
click at [480, 144] on link "New Group" at bounding box center [507, 142] width 85 height 36
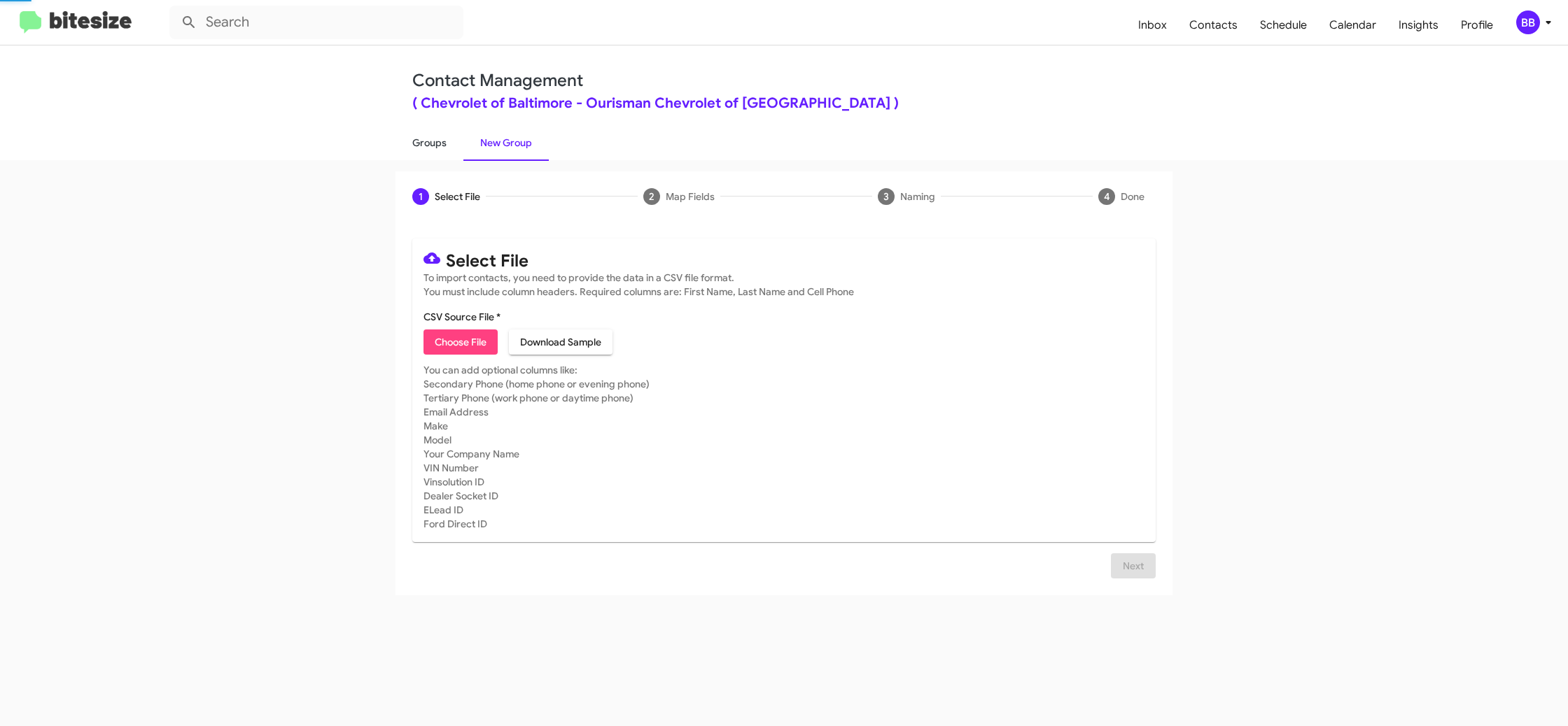
click at [457, 146] on link "Groups" at bounding box center [429, 142] width 68 height 36
type input "in:groups"
click at [457, 146] on link "Groups" at bounding box center [429, 142] width 68 height 36
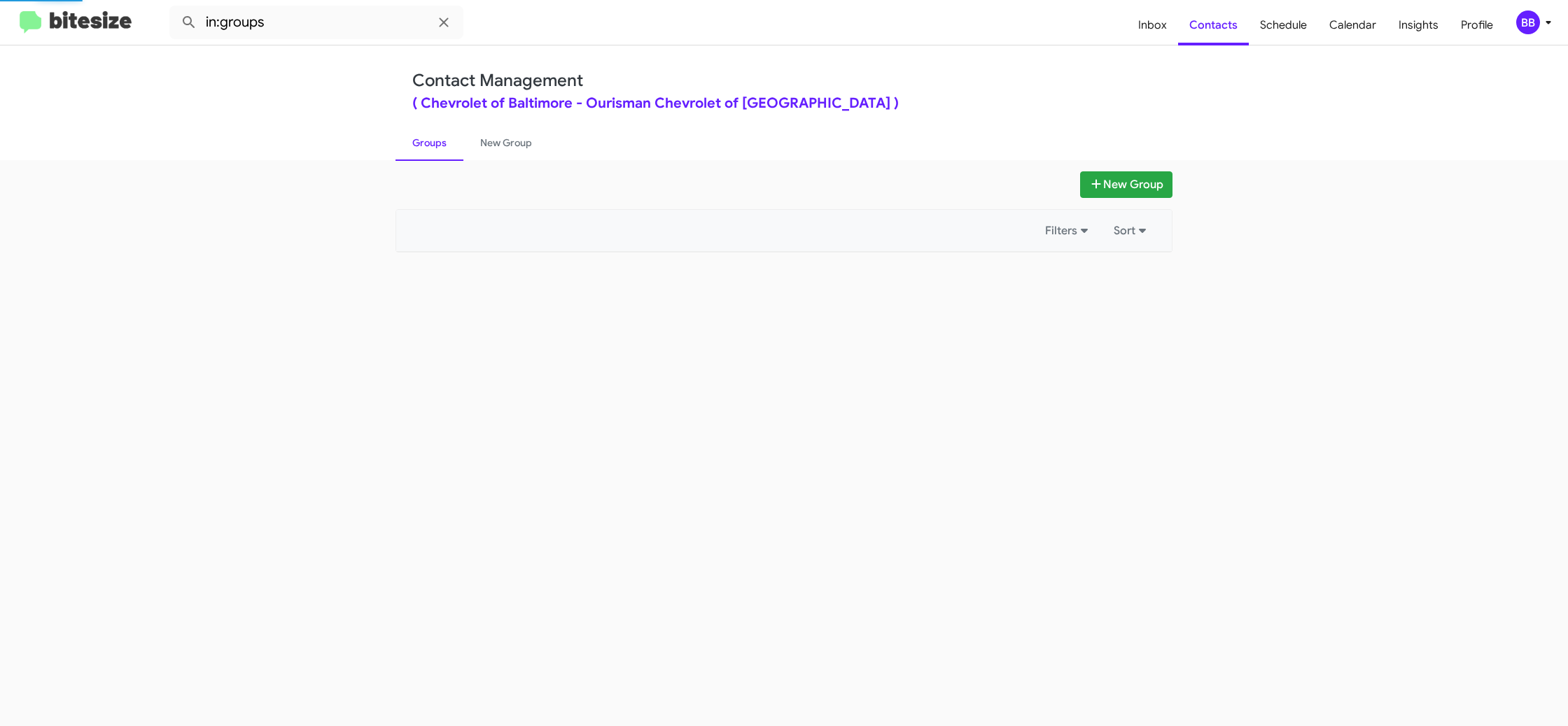
click at [457, 146] on link "Groups" at bounding box center [429, 142] width 68 height 36
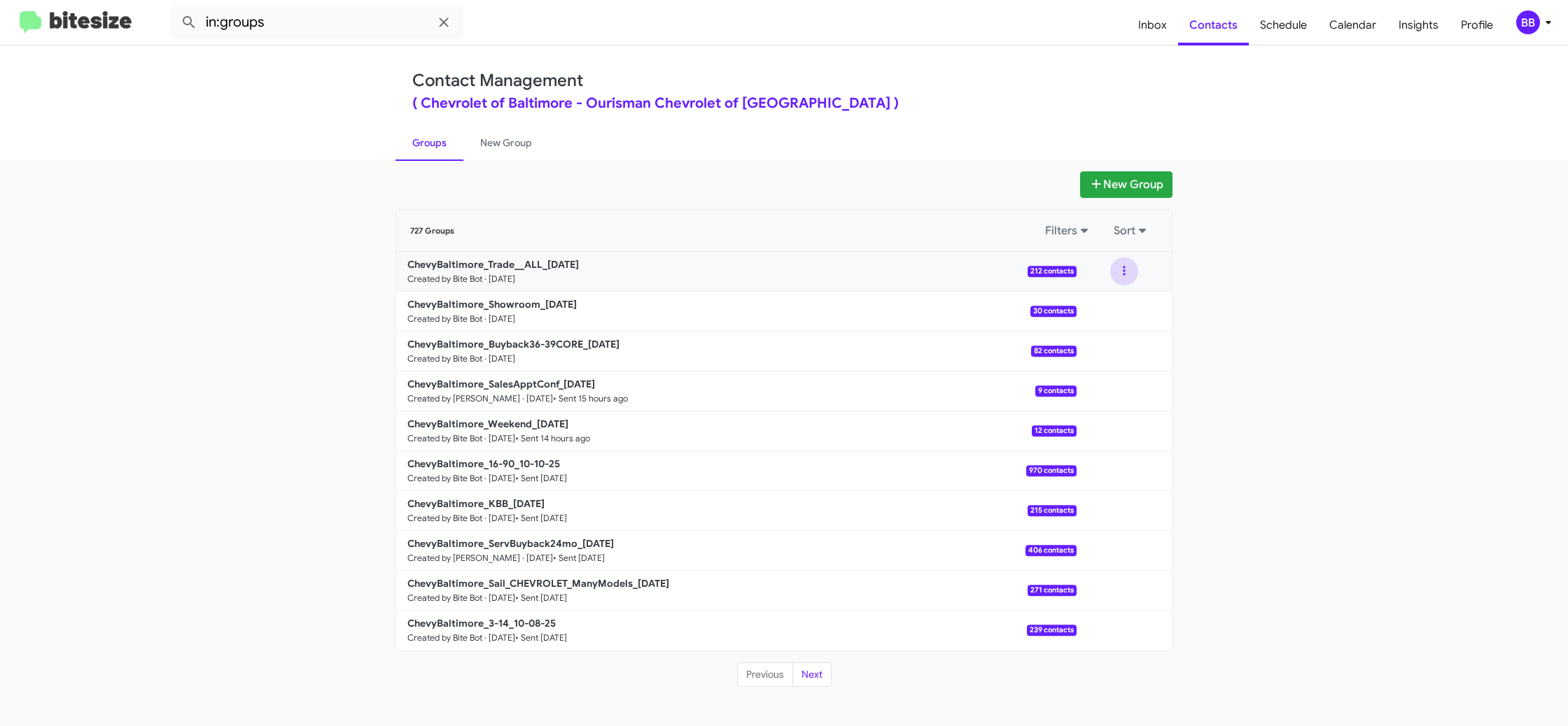
click at [1123, 273] on button at bounding box center [1125, 272] width 28 height 28
click at [1110, 303] on button "View contacts" at bounding box center [1082, 309] width 112 height 33
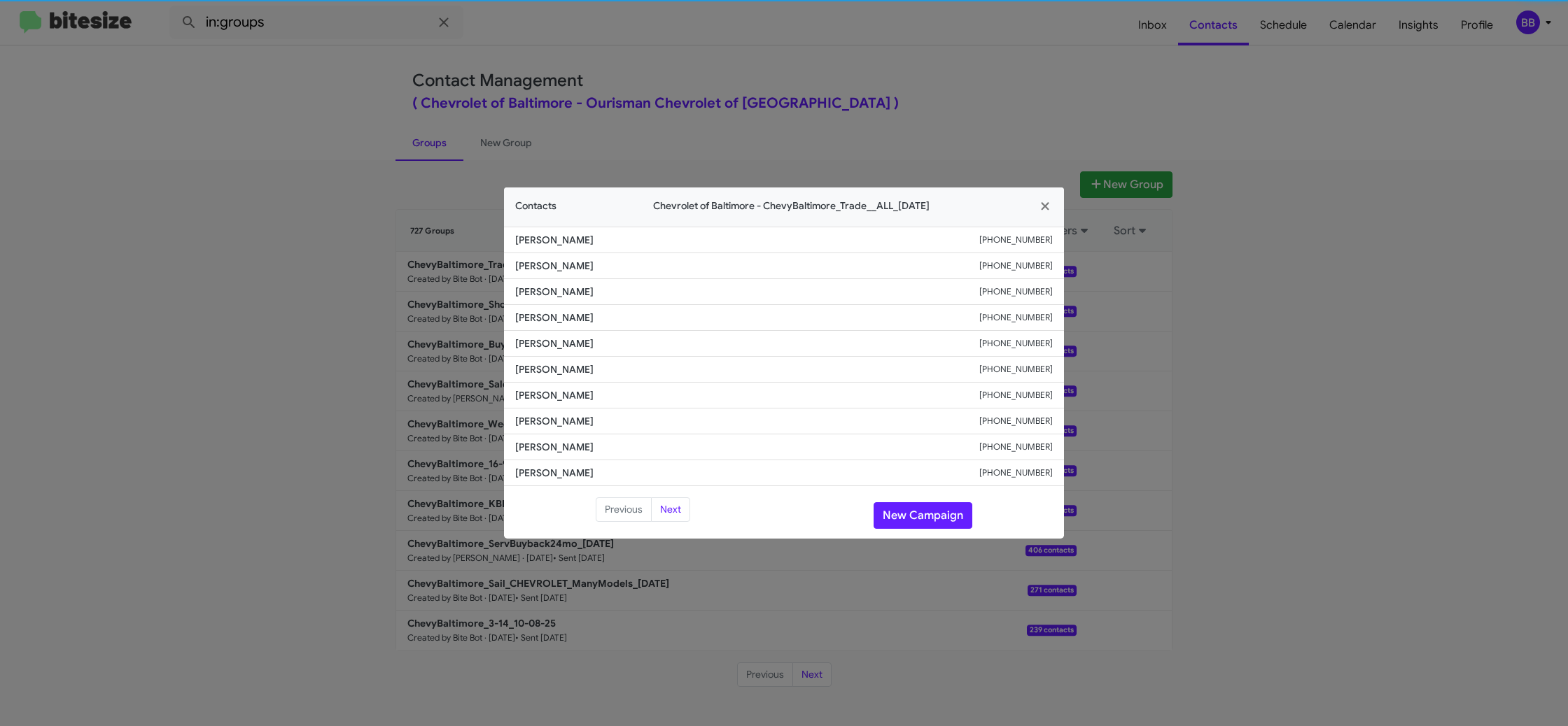
click at [563, 343] on span "[PERSON_NAME]" at bounding box center [747, 343] width 464 height 14
copy span "[PERSON_NAME]"
click at [544, 368] on span "[PERSON_NAME]" at bounding box center [747, 369] width 464 height 14
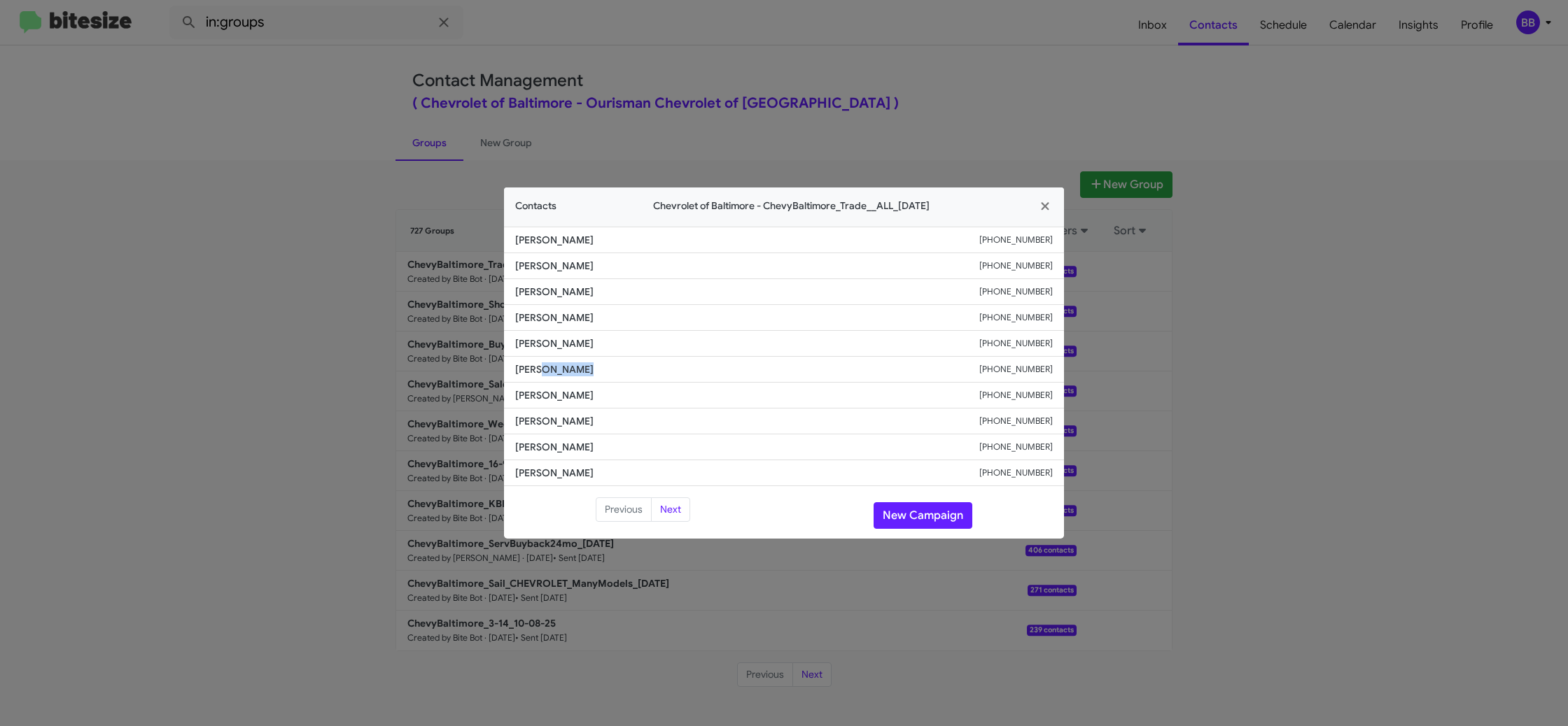
click at [544, 368] on span "[PERSON_NAME]" at bounding box center [747, 369] width 464 height 14
copy span "[PERSON_NAME]"
click at [922, 517] on button "New Campaign" at bounding box center [923, 516] width 98 height 27
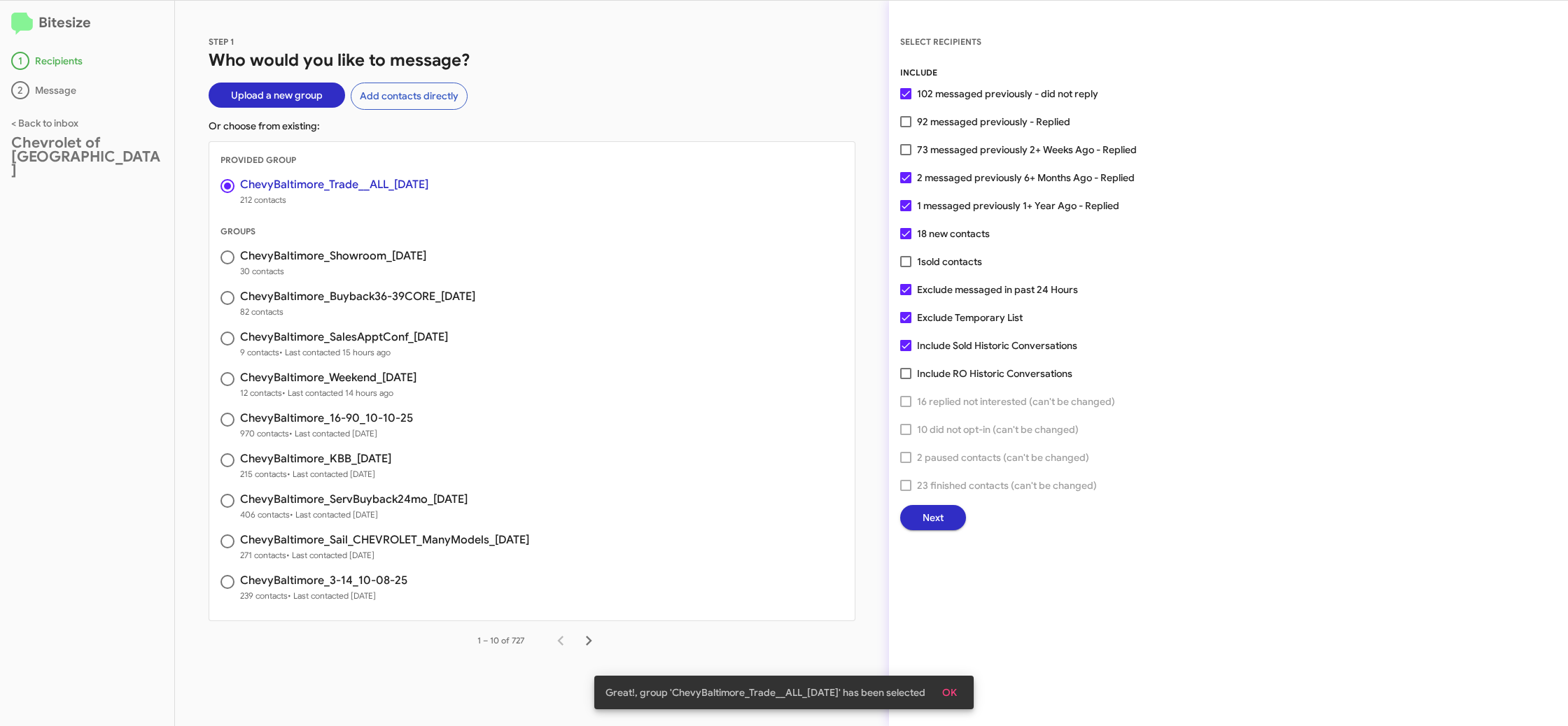
click at [940, 117] on span "92 messaged previously - Replied" at bounding box center [993, 121] width 153 height 17
click at [906, 127] on input "92 messaged previously - Replied" at bounding box center [906, 127] width 1 height 1
checkbox input "true"
click at [949, 520] on button "Next" at bounding box center [932, 517] width 66 height 25
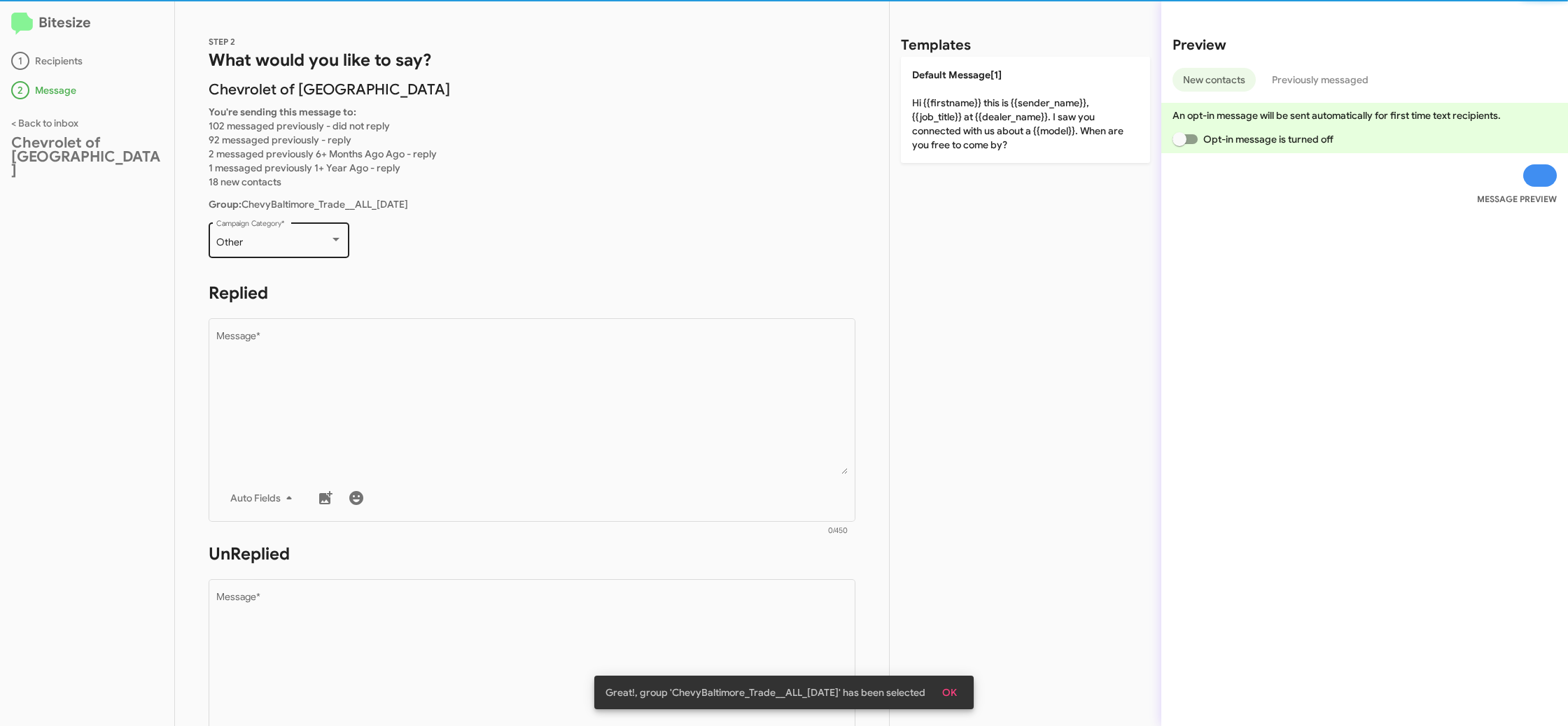
click at [315, 239] on div "Other" at bounding box center [273, 243] width 113 height 11
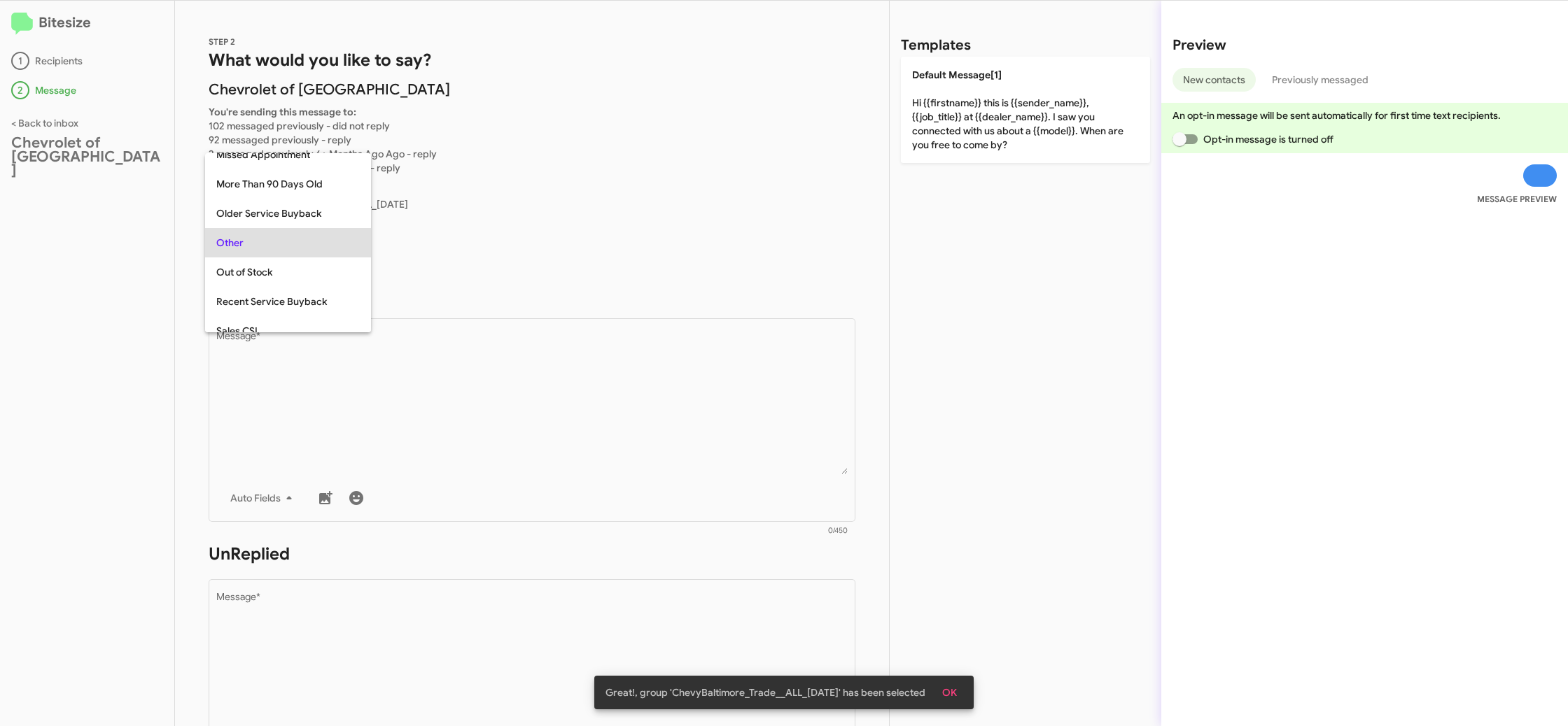
scroll to position [467, 0]
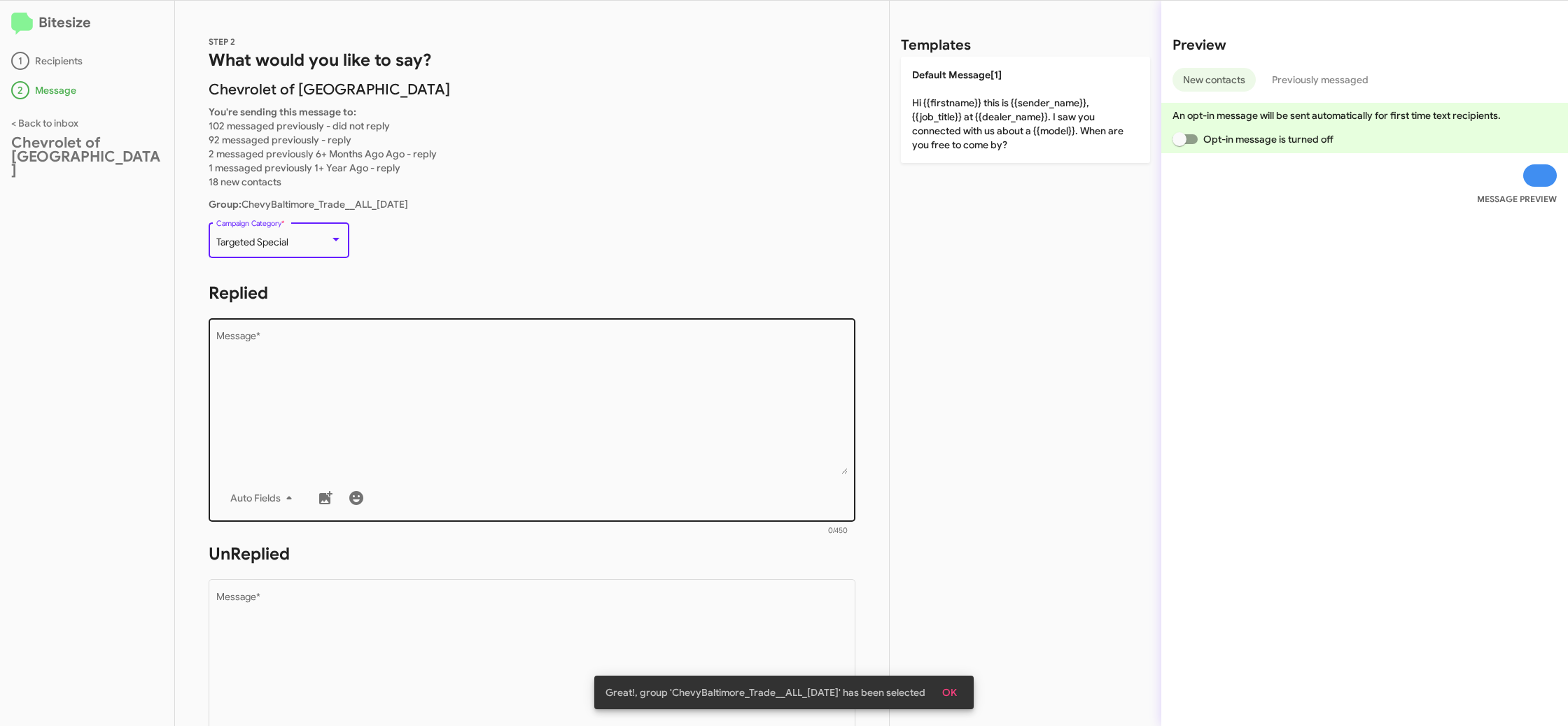
click at [423, 368] on textarea "Message *" at bounding box center [532, 403] width 632 height 143
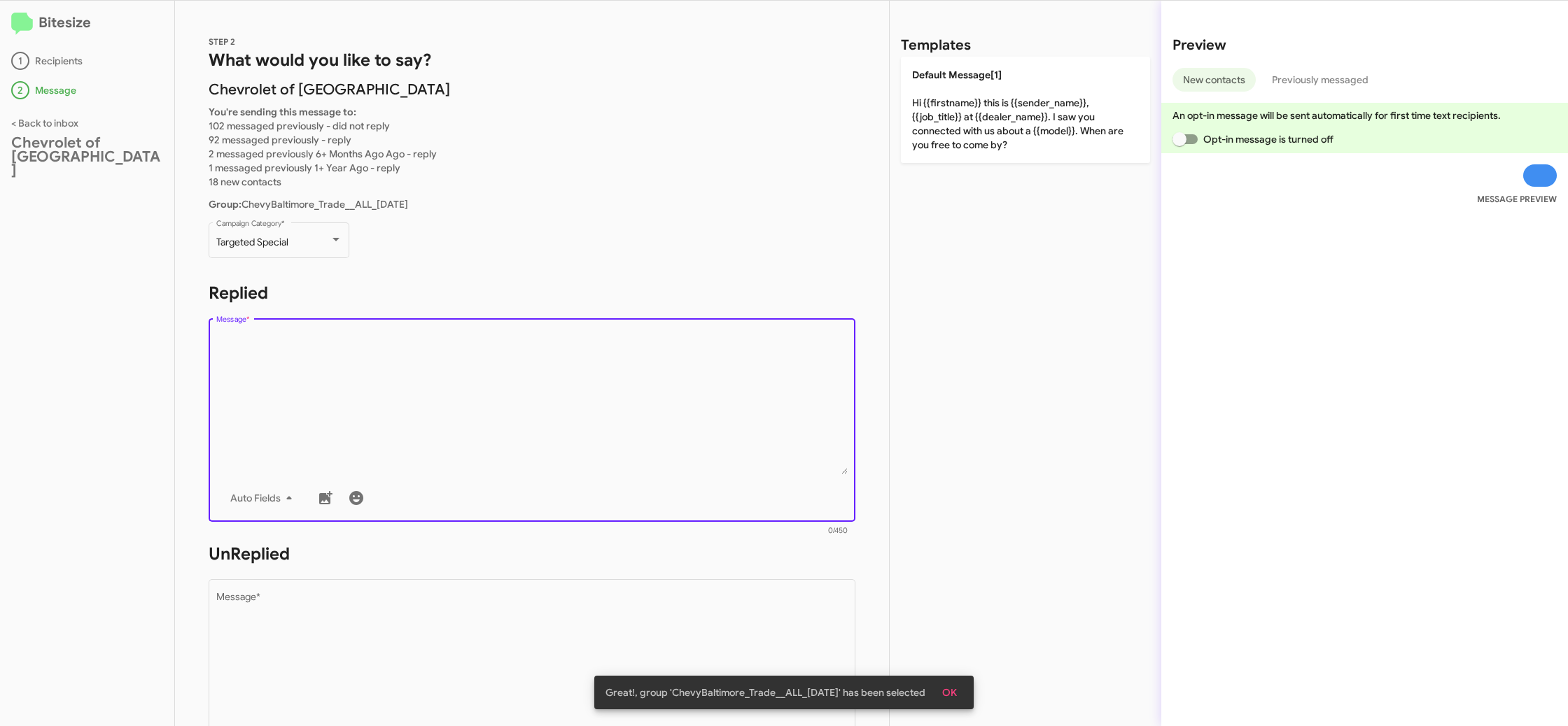
paste textarea "VolvoPaloAlto_Weekend_[DATE]"
type textarea "VolvoPaloAlto_Weekend_[DATE]"
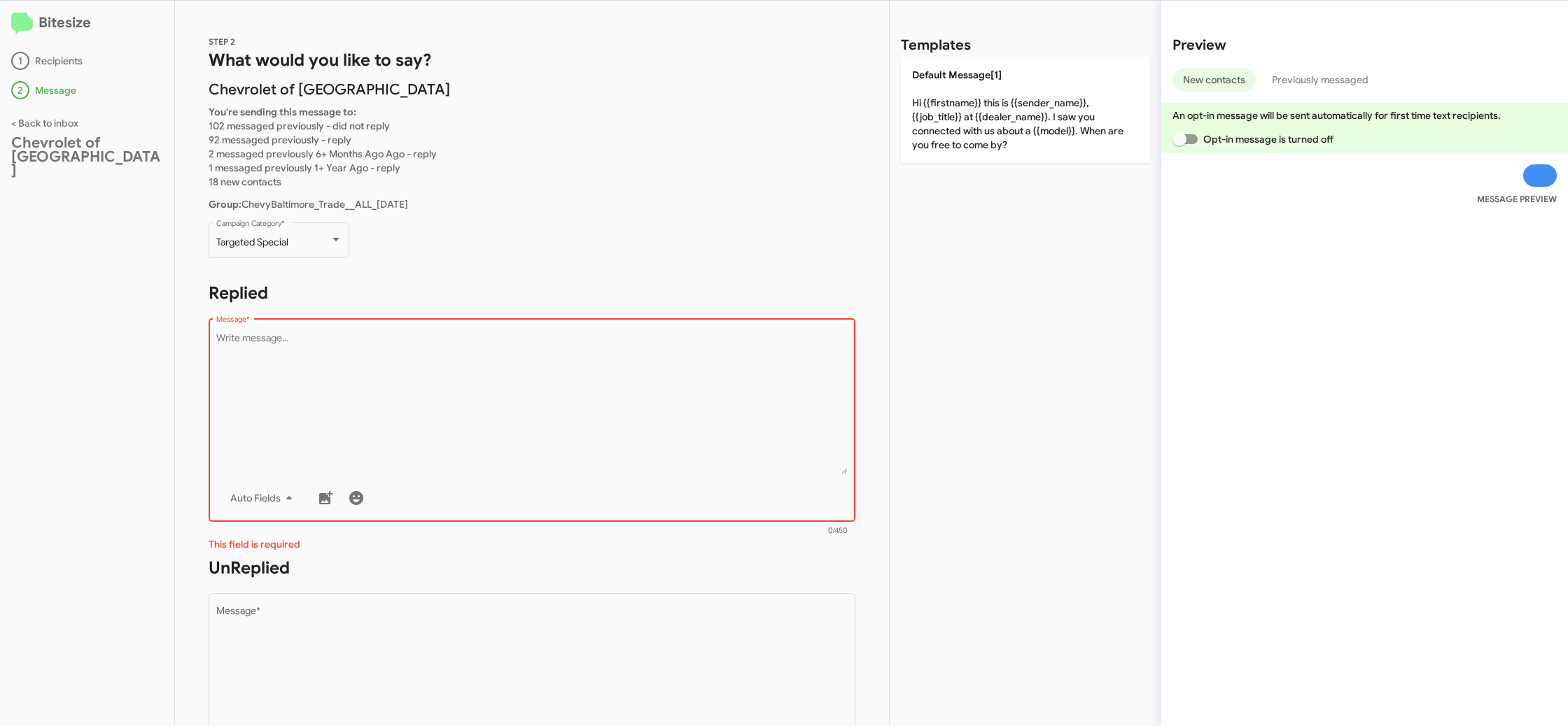
paste textarea ""Hi {{firstname}}, I'm {{sender_name}} at {{dealer_name}}. We’re offering up to…"
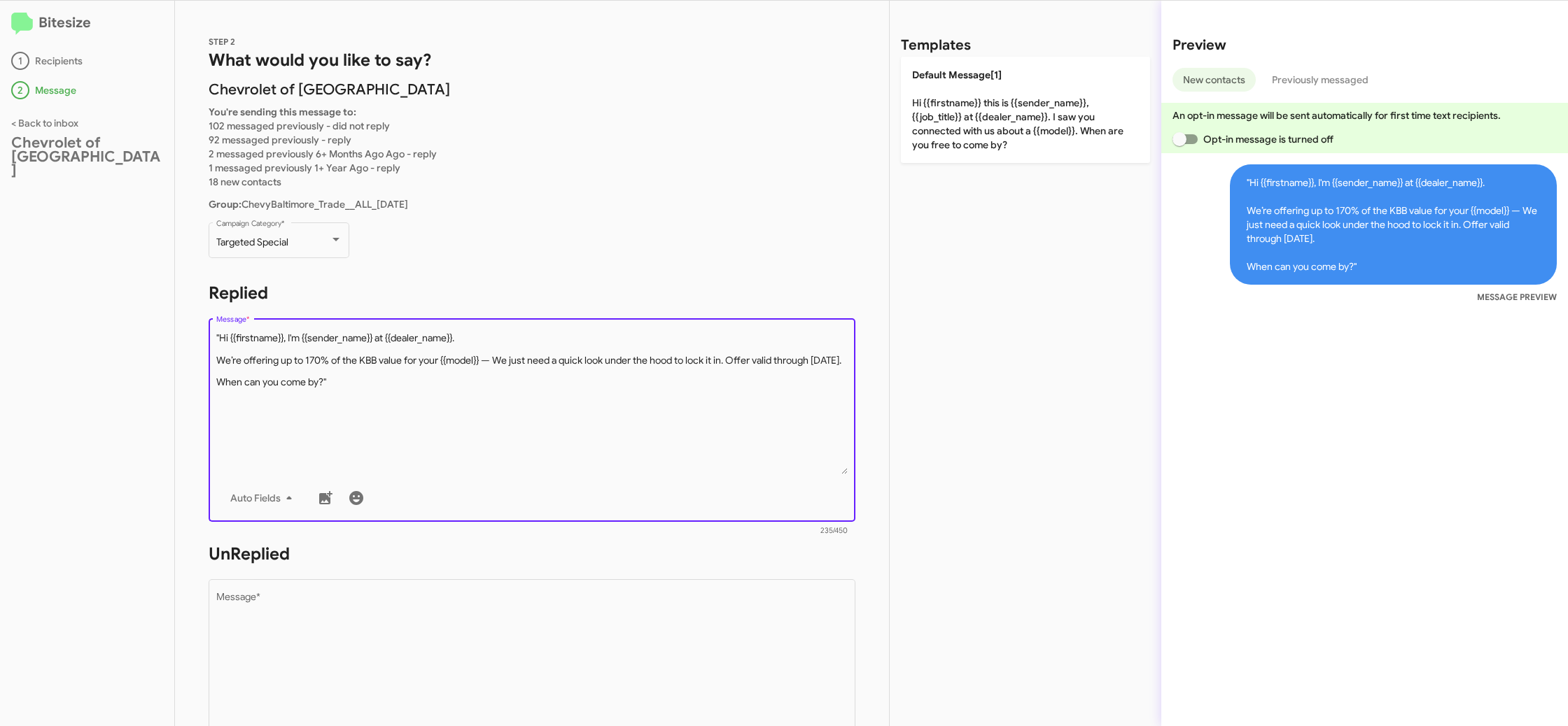
type textarea ""Hi {{firstname}}, I'm {{sender_name}} at {{dealer_name}}. We’re offering up to…"
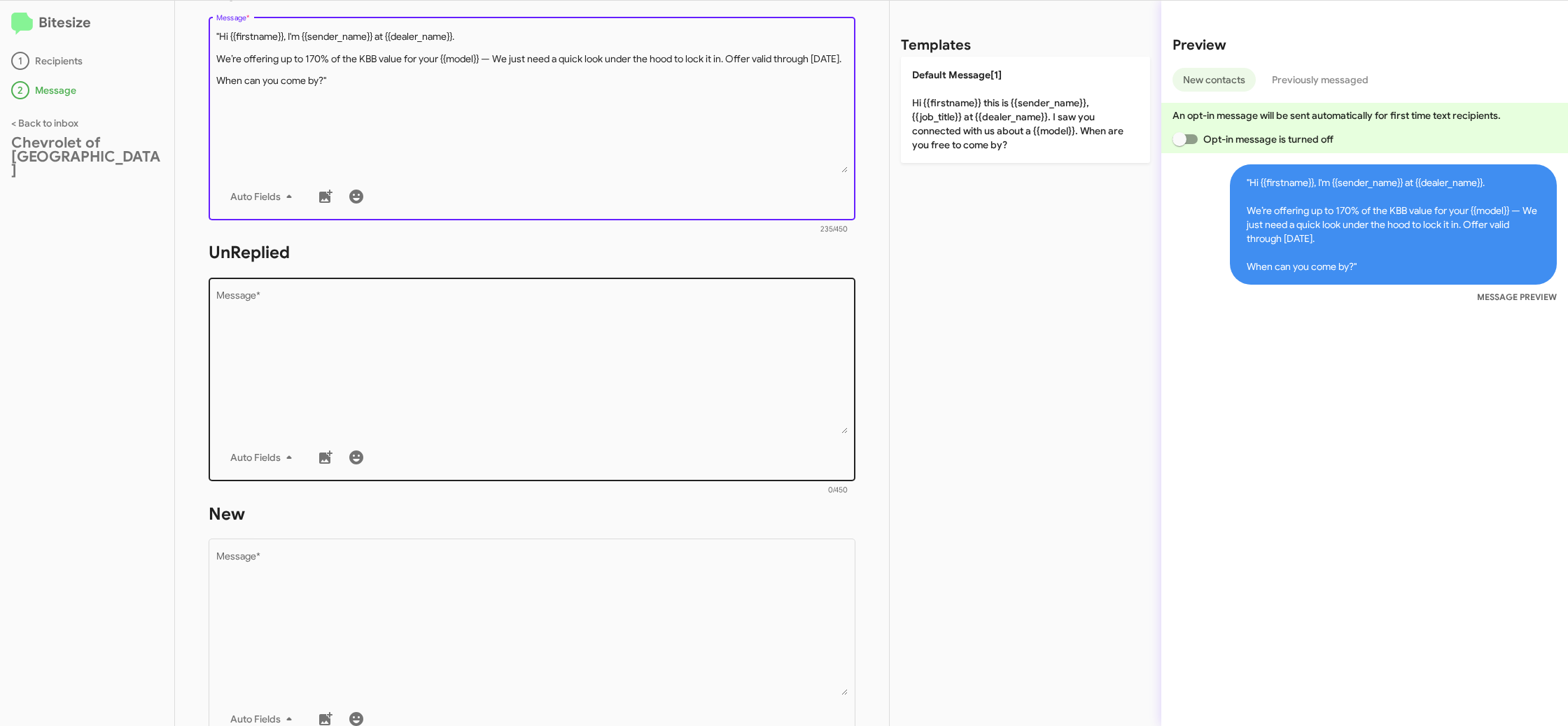
scroll to position [344, 0]
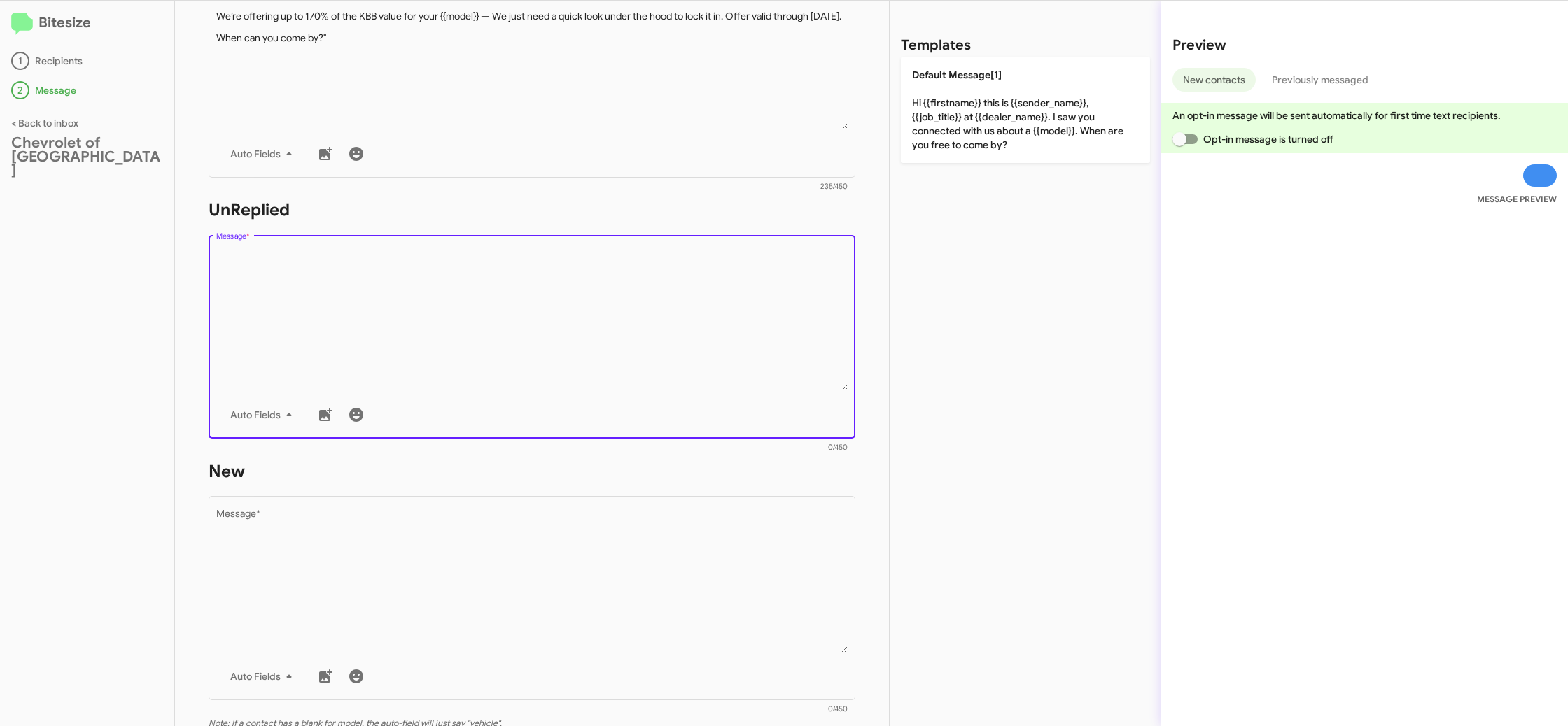
drag, startPoint x: 511, startPoint y: 332, endPoint x: 532, endPoint y: 344, distance: 24.2
click at [508, 332] on textarea "Message *" at bounding box center [532, 320] width 632 height 143
paste textarea ""Hi {{firstname}}, I'm {{sender_name}} at {{dealer_name}}. We’re offering up to…"
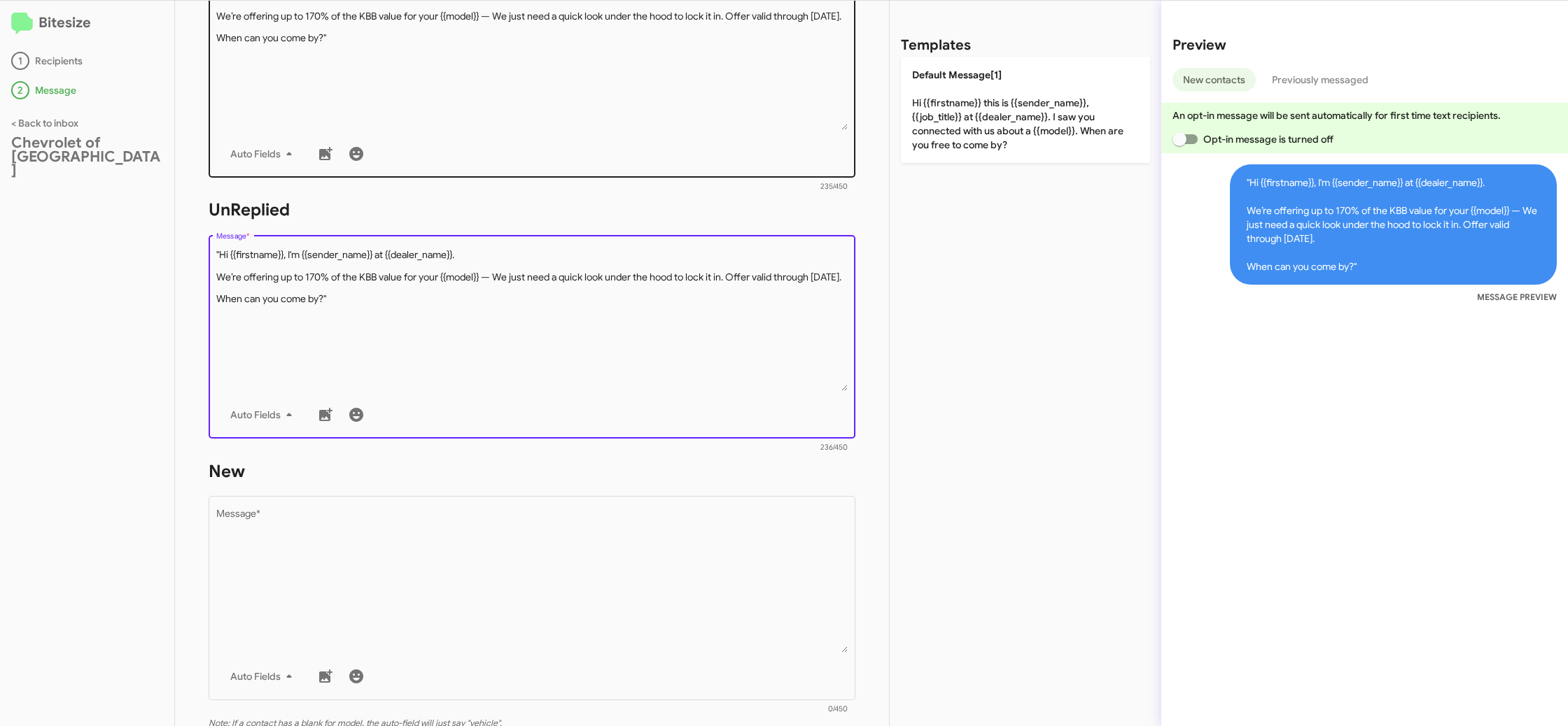
type textarea ""Hi {{firstname}}, I'm {{sender_name}} at {{dealer_name}}. We’re offering up to…"
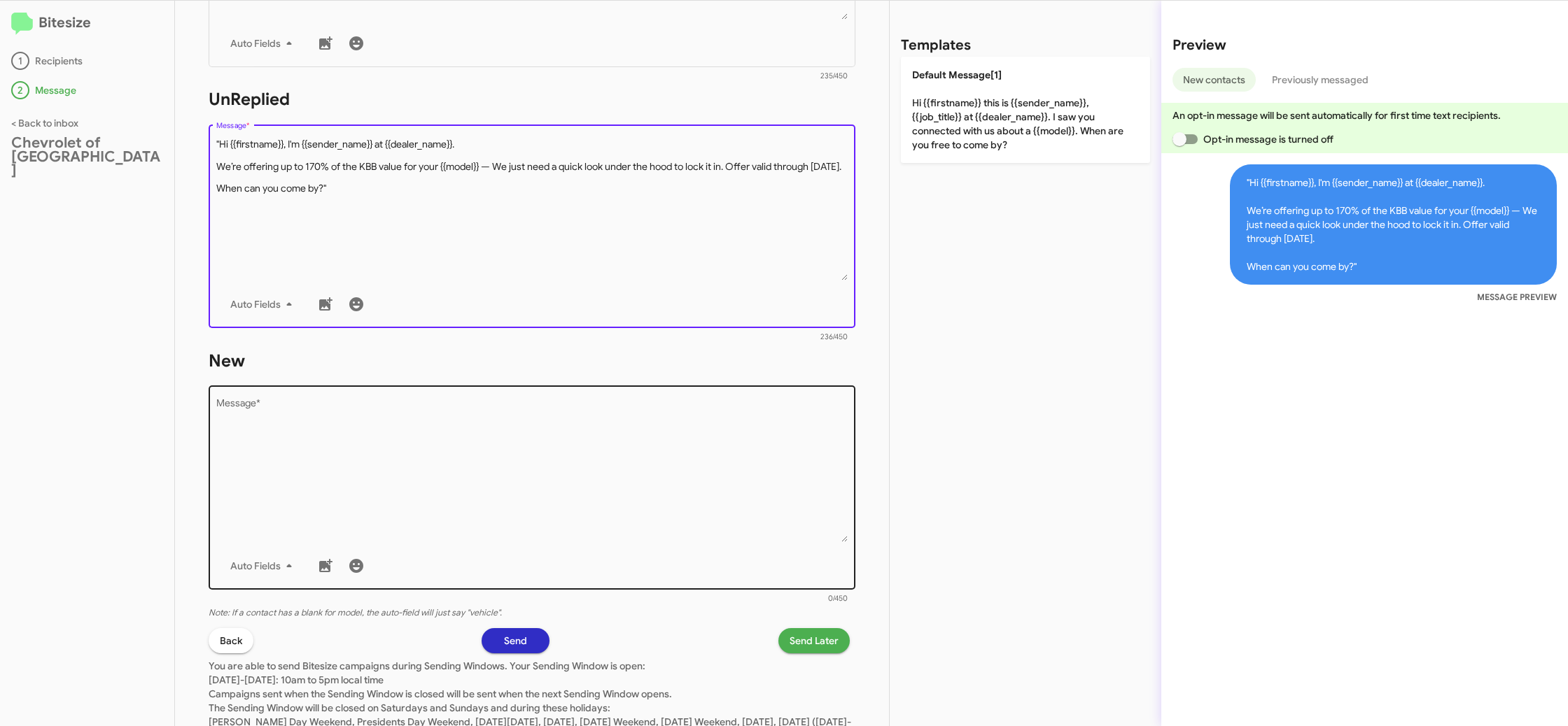
scroll to position [486, 0]
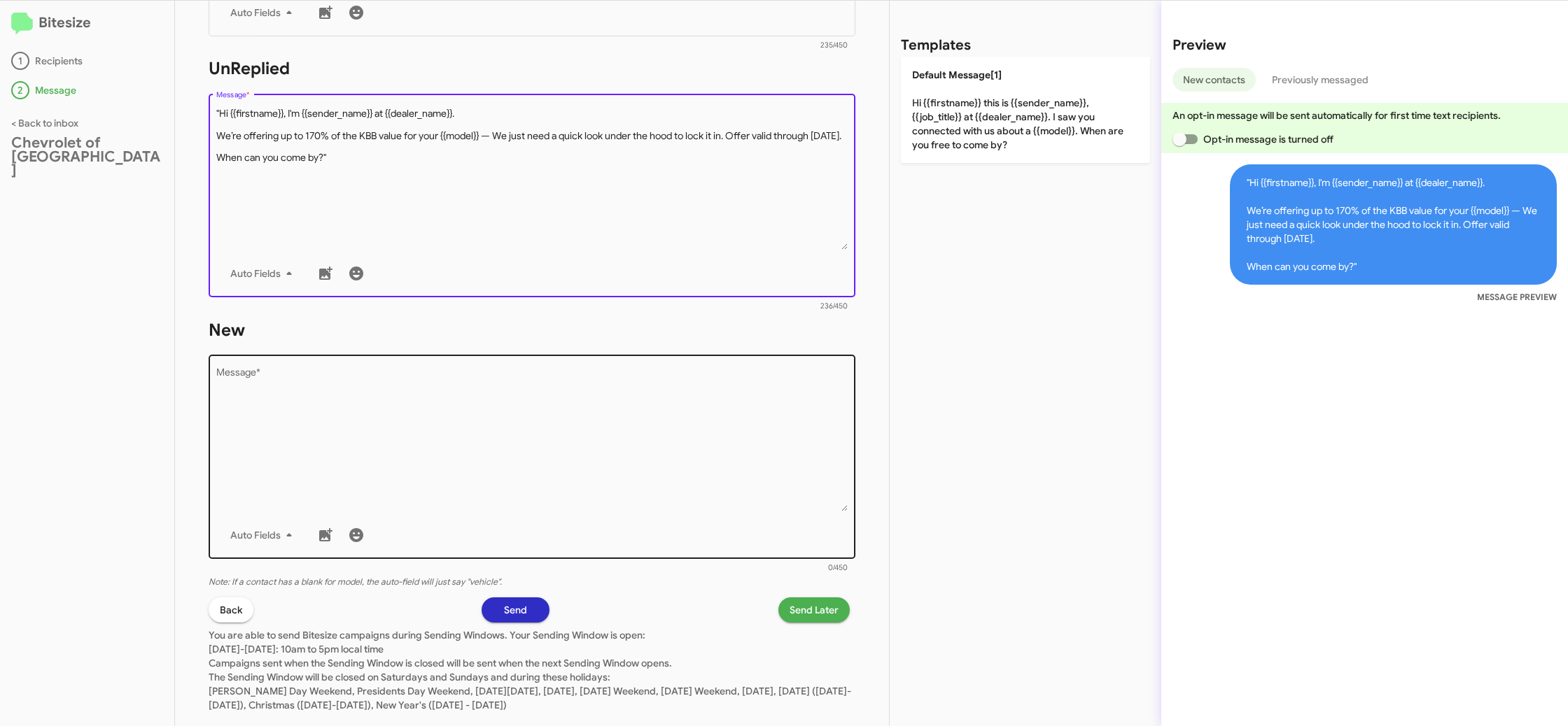
click at [526, 489] on textarea "Message *" at bounding box center [532, 440] width 632 height 143
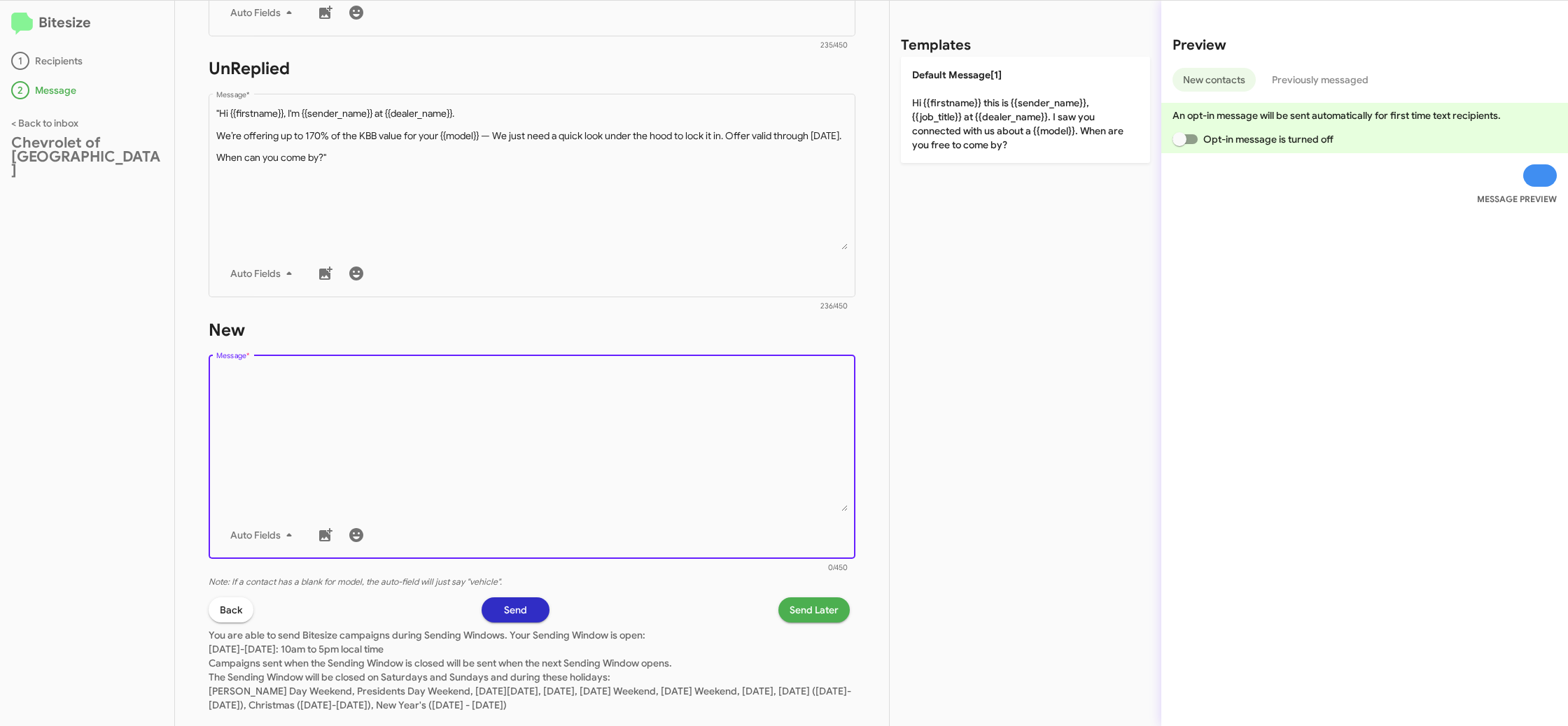
paste textarea ""Hi {{firstname}}, I'm {{sender_name}} at {{dealer_name}}. We’re offering up to…"
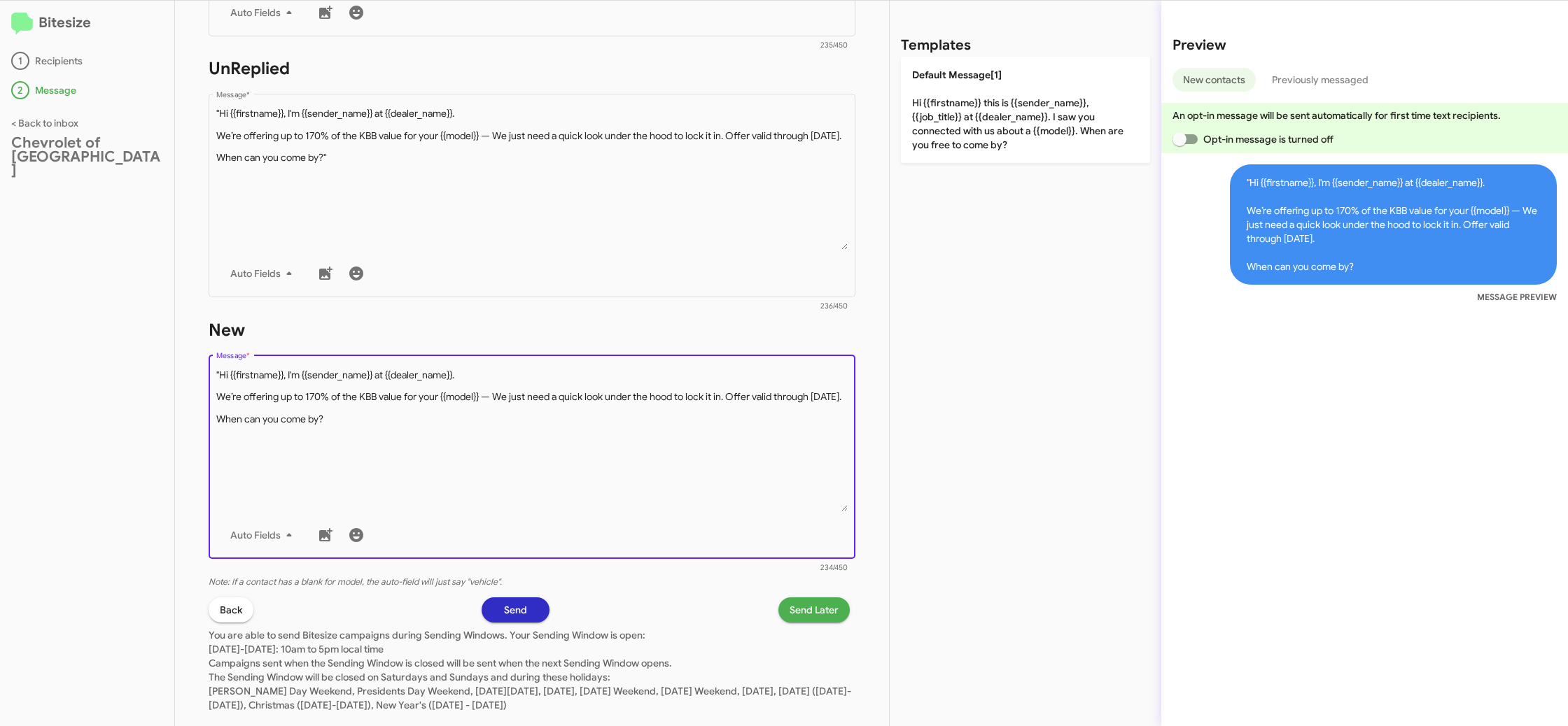
drag, startPoint x: 218, startPoint y: 376, endPoint x: 295, endPoint y: 331, distance: 89.2
click at [218, 376] on textarea "Message *" at bounding box center [532, 440] width 632 height 143
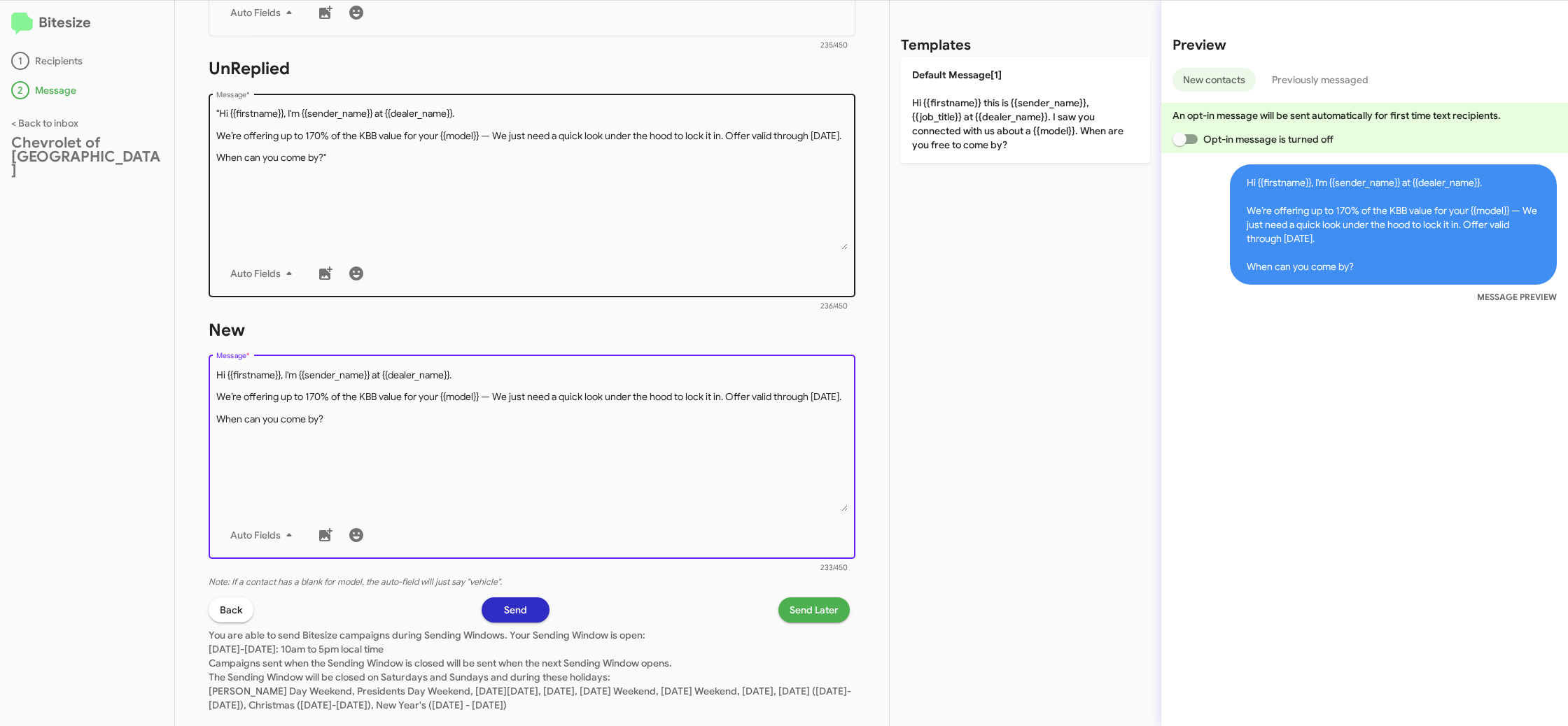
type textarea "Hi {{firstname}}, I'm {{sender_name}} at {{dealer_name}}. We’re offering up to …"
click at [327, 226] on textarea "Message *" at bounding box center [532, 178] width 632 height 143
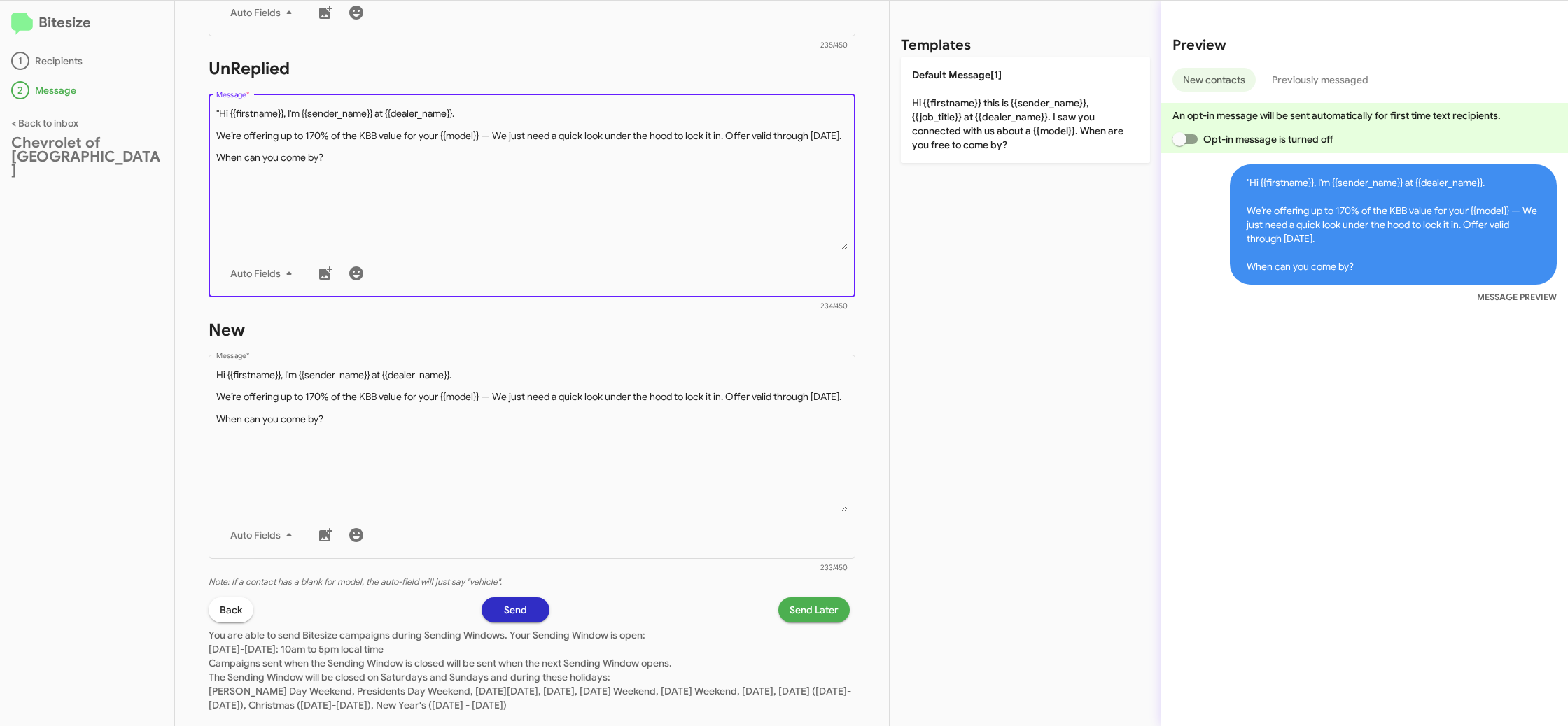
click at [222, 112] on textarea "Message *" at bounding box center [532, 178] width 632 height 143
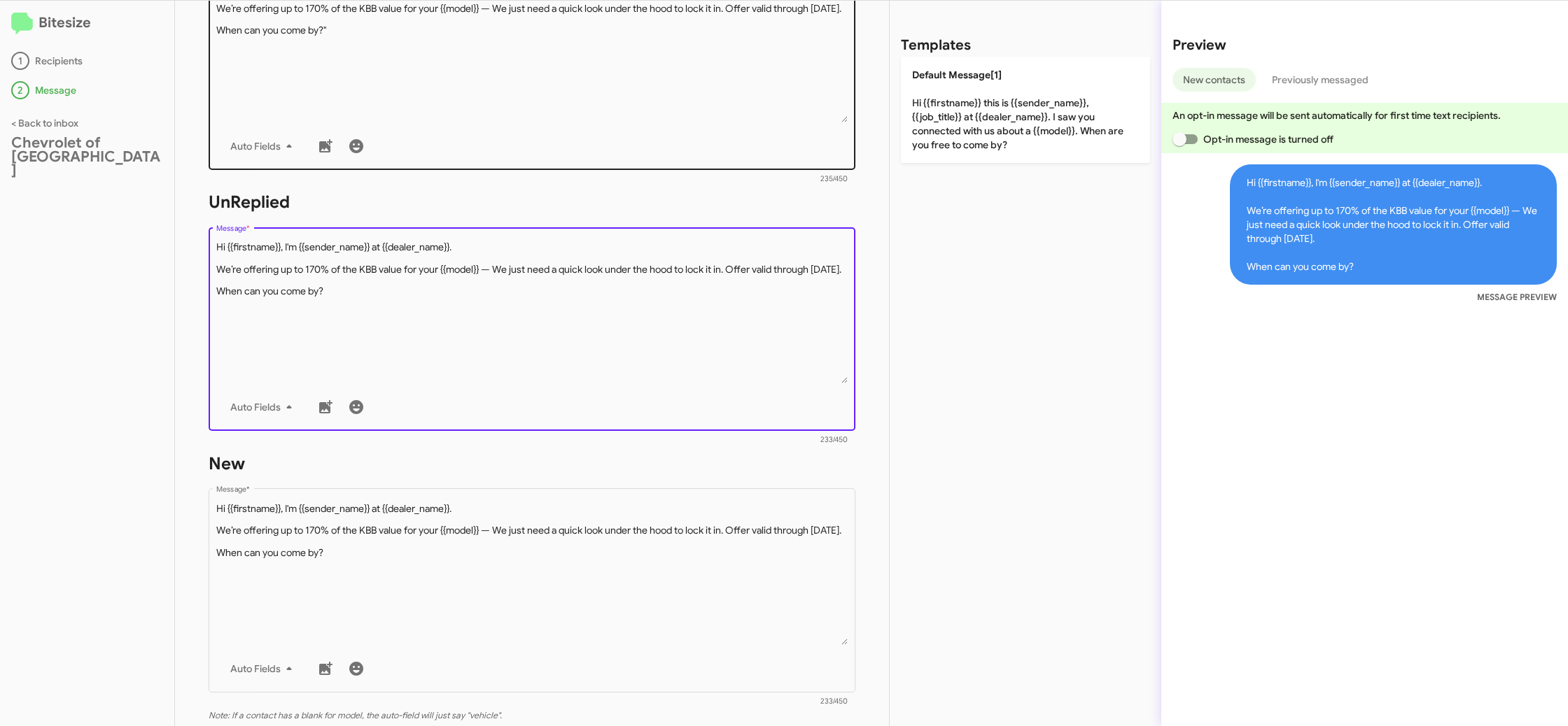
type textarea "Hi {{firstname}}, I'm {{sender_name}} at {{dealer_name}}. We’re offering up to …"
click at [328, 75] on textarea "Message *" at bounding box center [532, 51] width 632 height 143
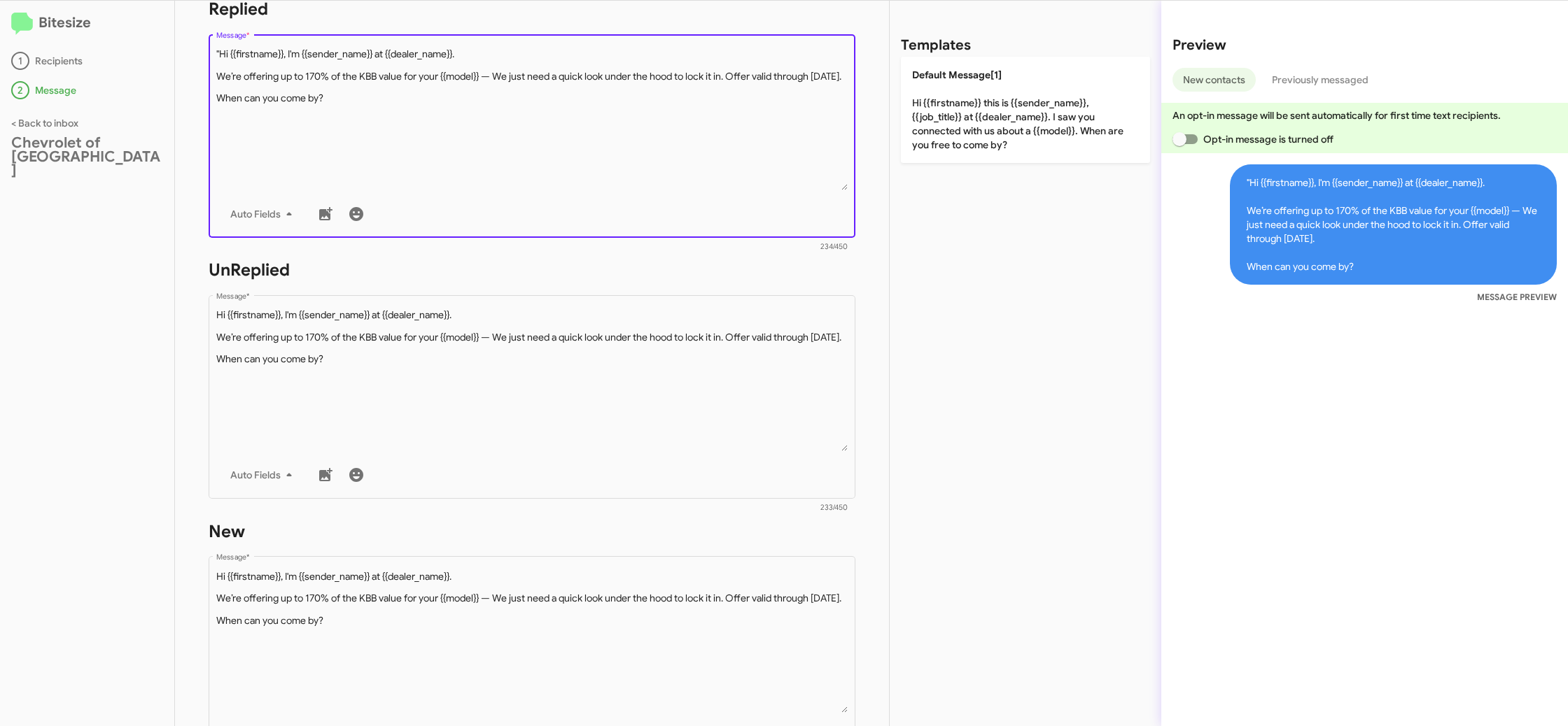
scroll to position [275, 0]
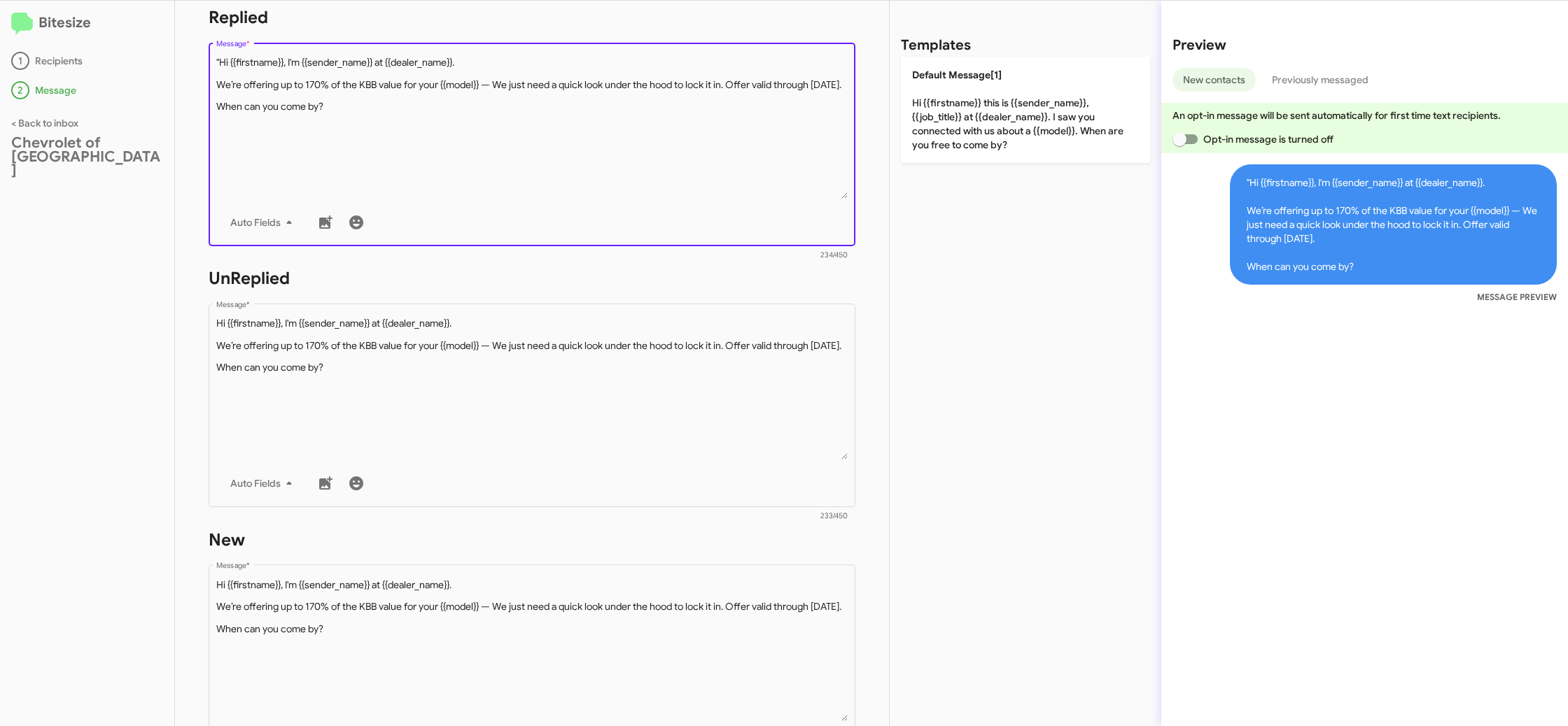
click at [220, 59] on textarea "Message *" at bounding box center [532, 127] width 632 height 143
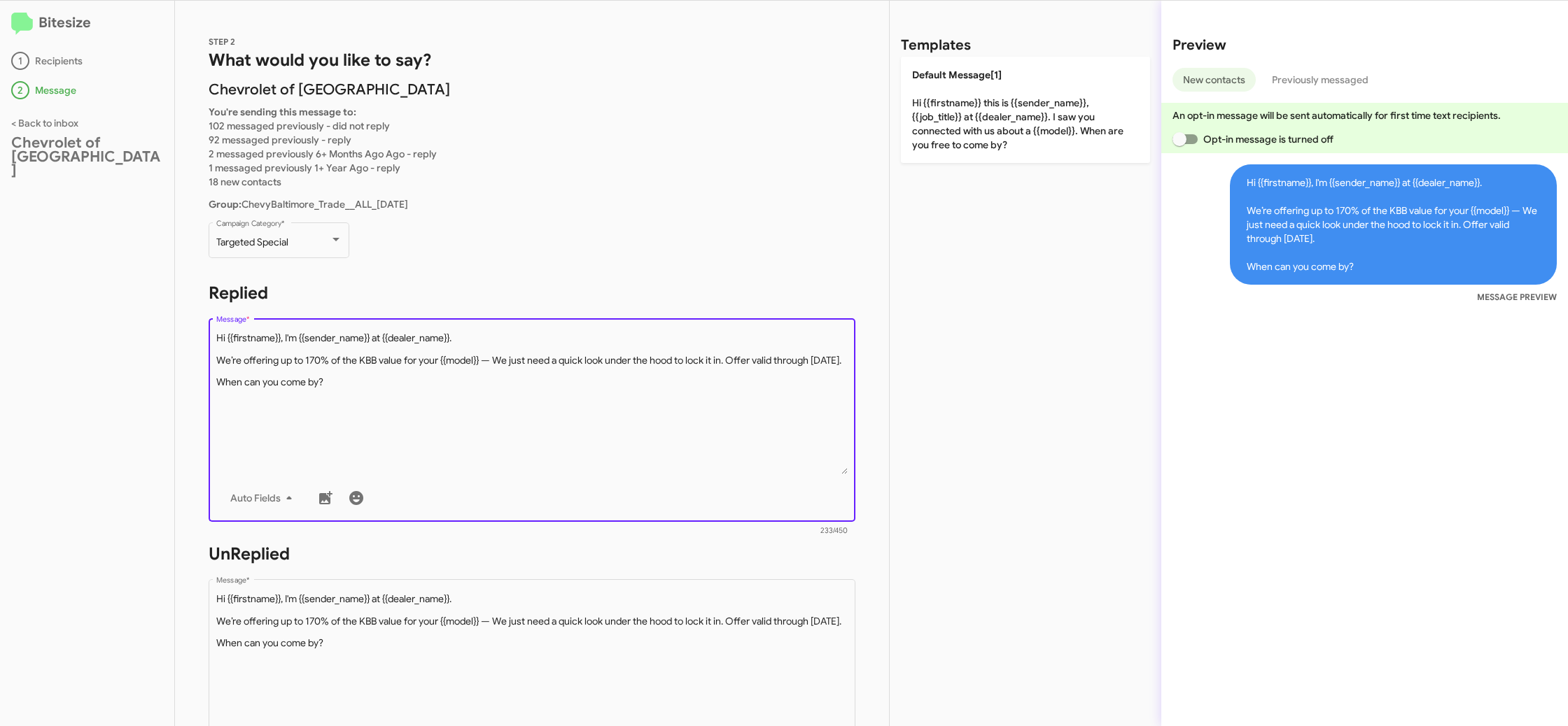
scroll to position [1, 0]
type textarea "Hi {{firstname}}, I'm {{sender_name}} at {{dealer_name}}. We’re offering up to …"
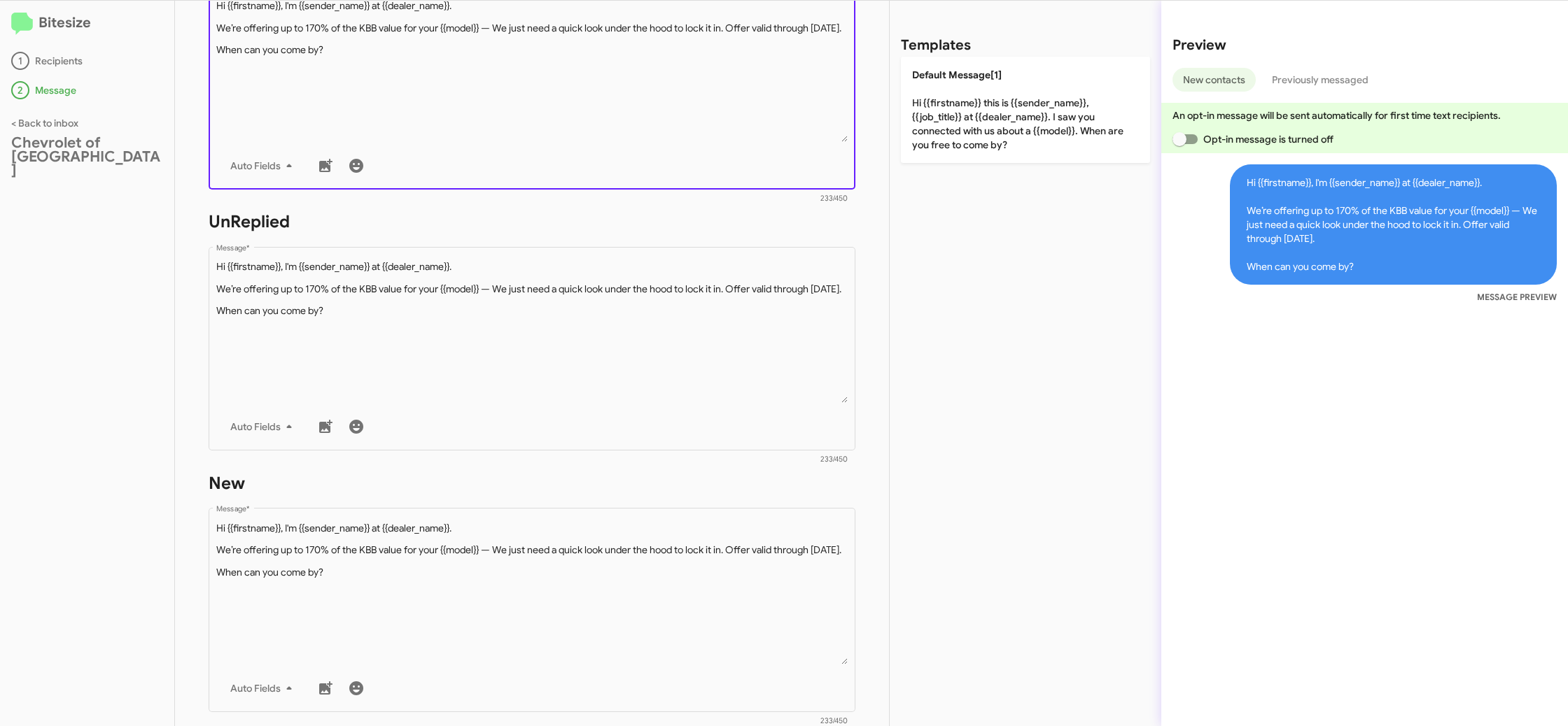
scroll to position [515, 0]
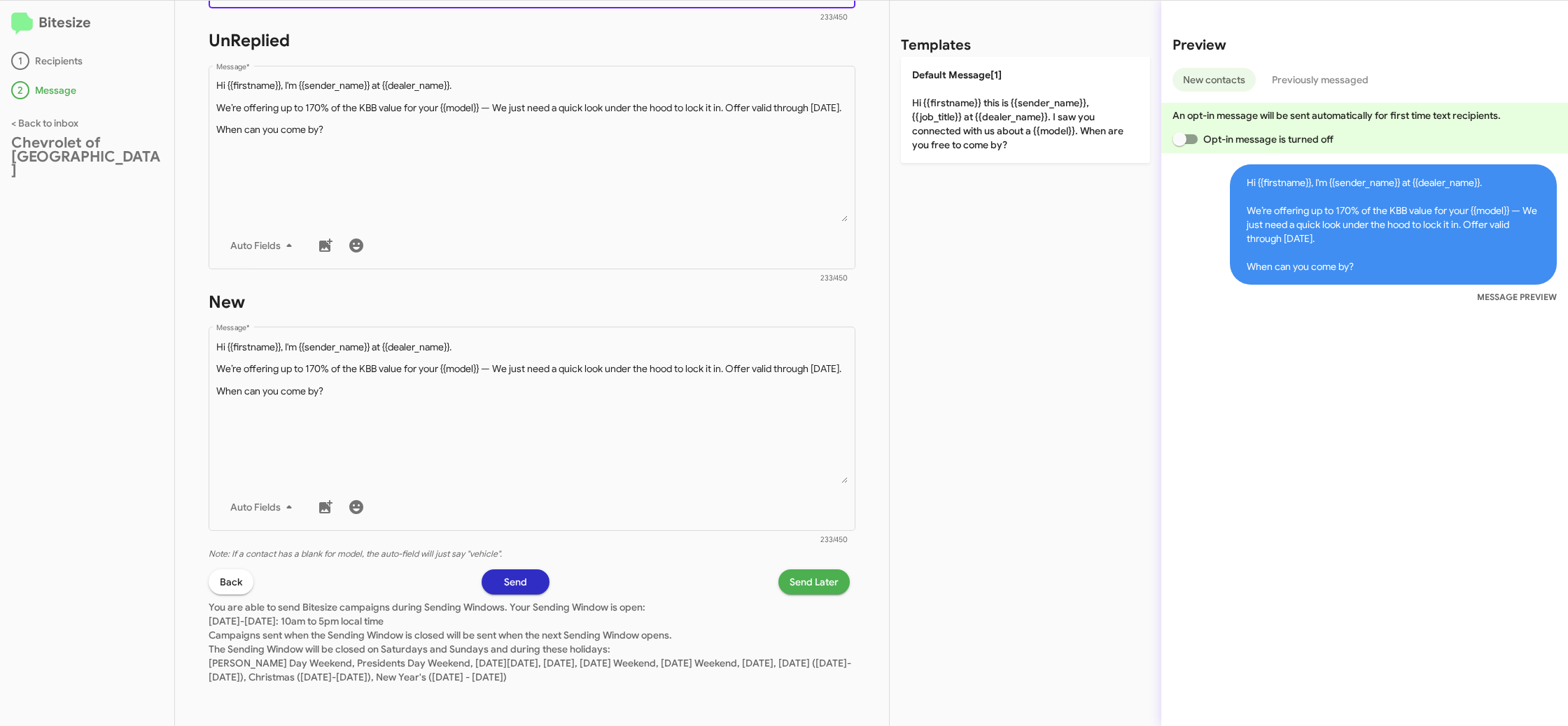
click at [805, 578] on span "Send Later" at bounding box center [814, 581] width 49 height 25
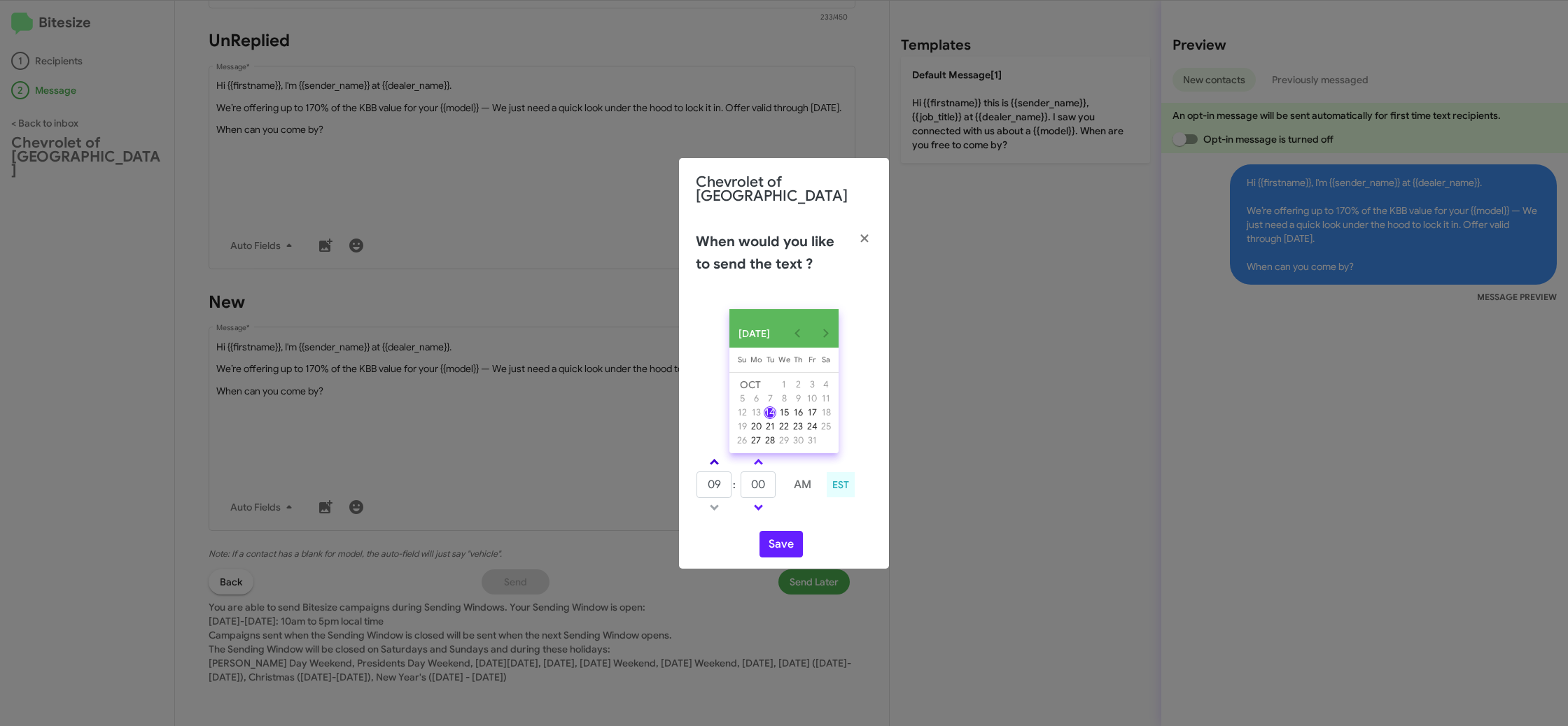
click at [713, 463] on span at bounding box center [714, 464] width 9 height 9
type input "10"
click at [753, 490] on input "00" at bounding box center [758, 485] width 35 height 27
type input "50"
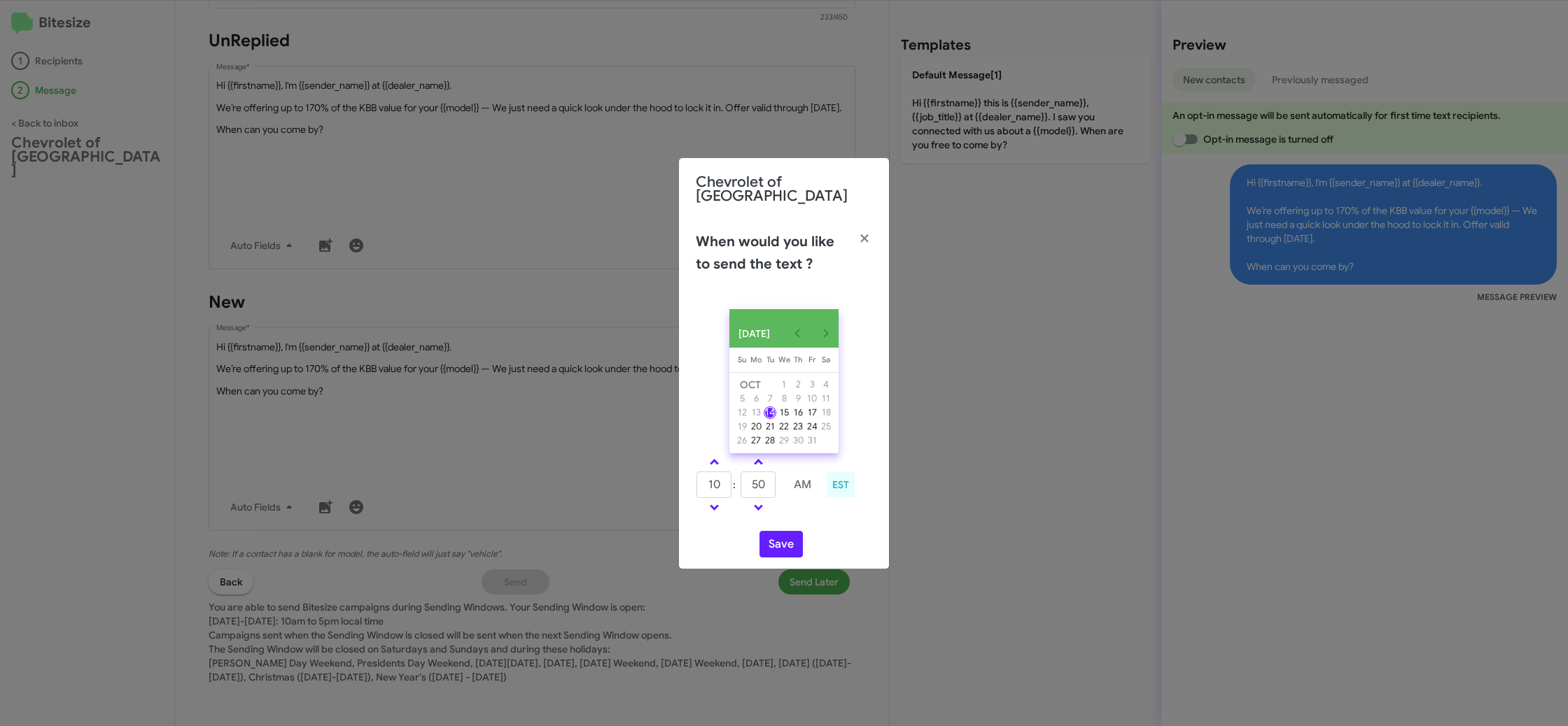
click at [816, 516] on div "10 : 50 AM EST" at bounding box center [784, 487] width 198 height 67
click at [793, 531] on button "Save" at bounding box center [781, 544] width 44 height 27
